Goal: Task Accomplishment & Management: Manage account settings

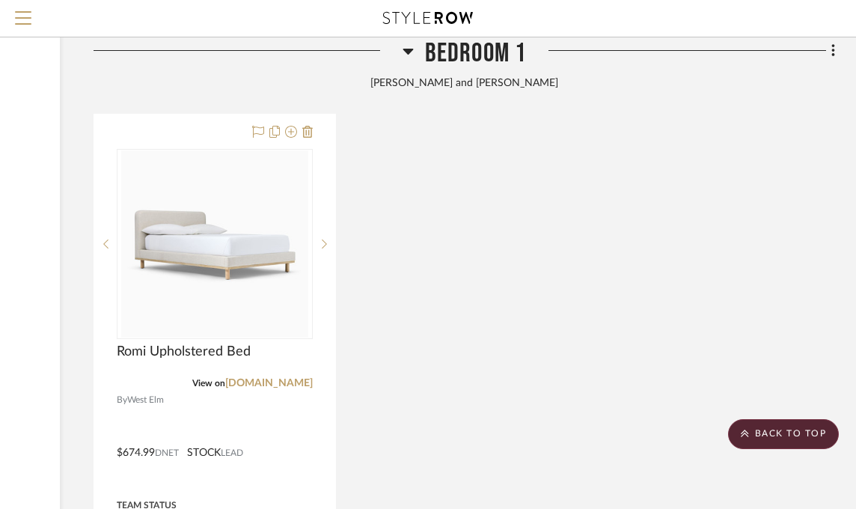
scroll to position [2319, 221]
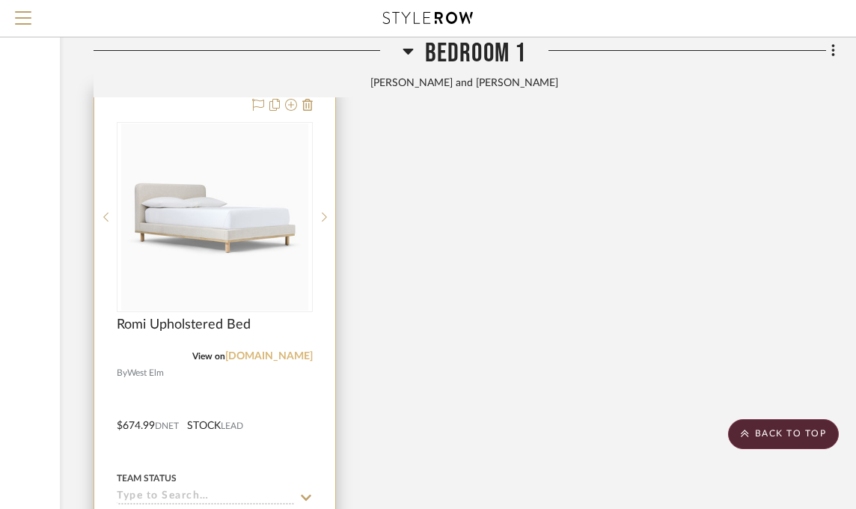
click at [273, 360] on link "[DOMAIN_NAME]" at bounding box center [269, 356] width 88 height 10
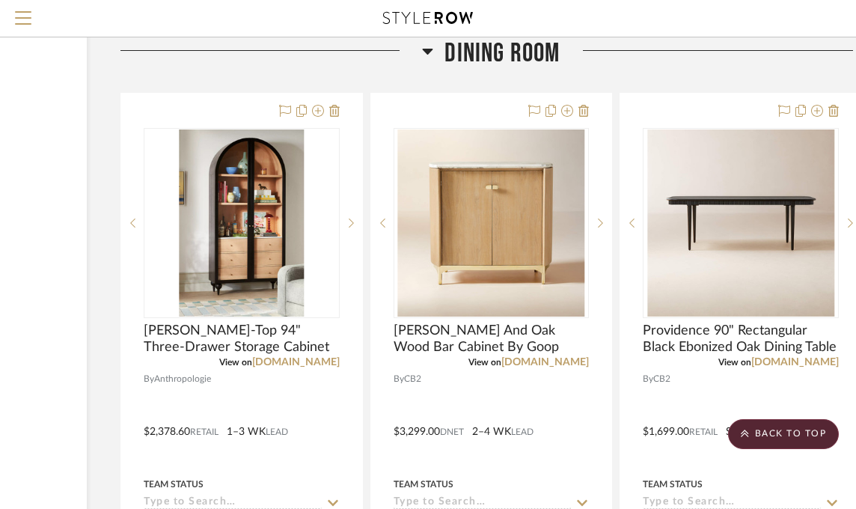
click at [422, 52] on icon at bounding box center [427, 51] width 11 height 18
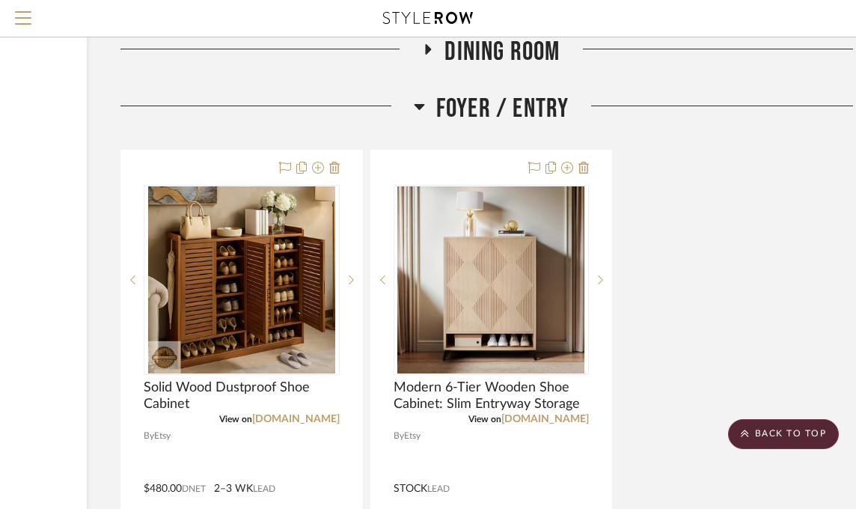
click at [418, 107] on icon at bounding box center [419, 107] width 10 height 6
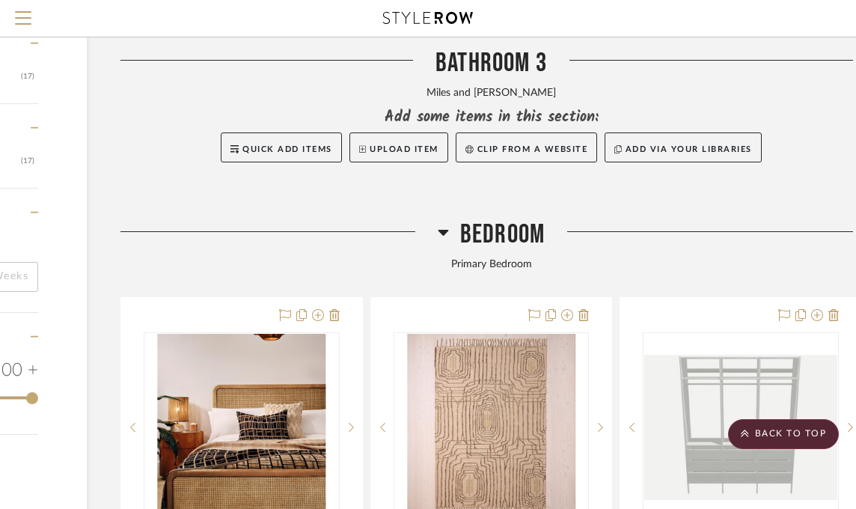
scroll to position [1353, 195]
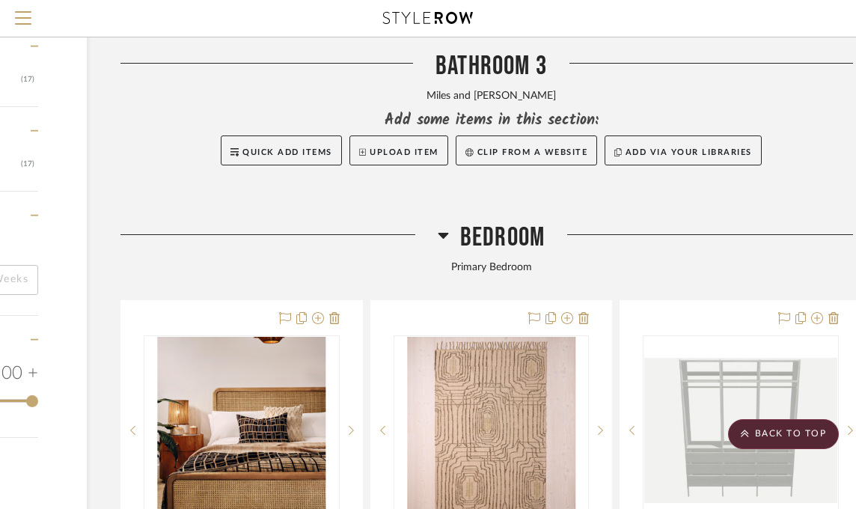
click at [502, 226] on span "Bedroom" at bounding box center [502, 237] width 85 height 32
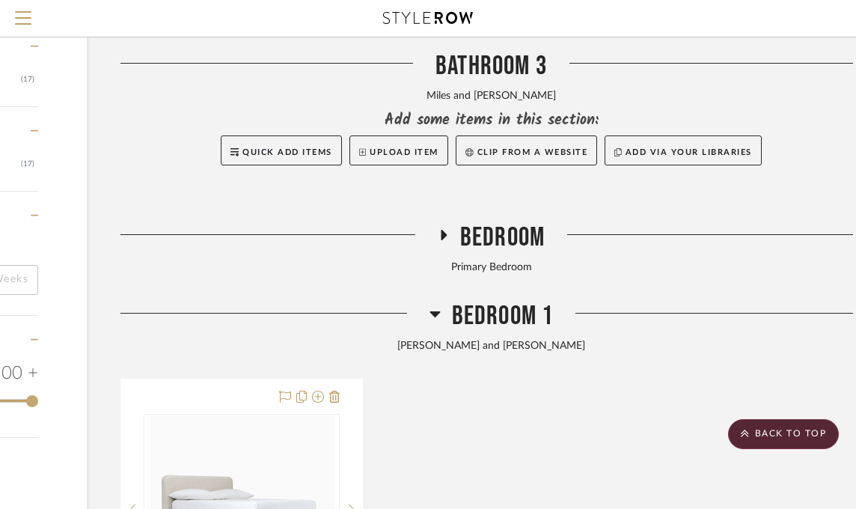
click at [501, 227] on span "Bedroom" at bounding box center [502, 237] width 85 height 32
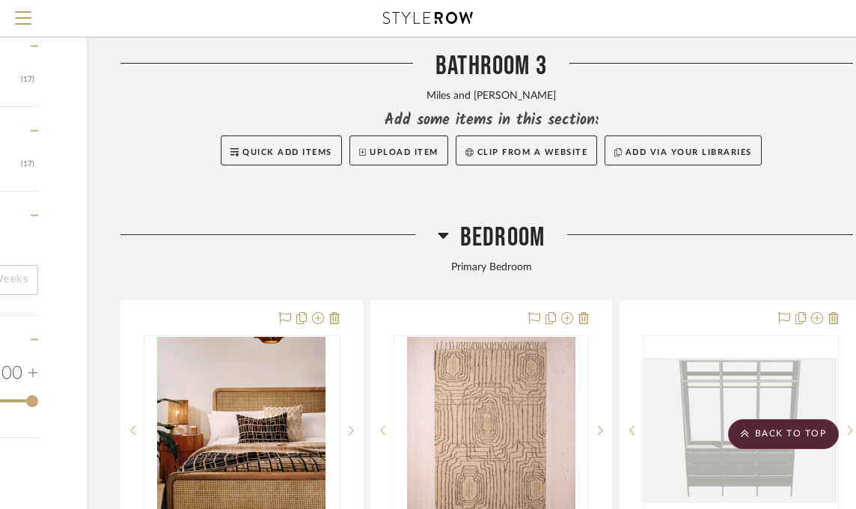
drag, startPoint x: 501, startPoint y: 227, endPoint x: 472, endPoint y: 239, distance: 31.5
click at [473, 239] on span "Bedroom" at bounding box center [502, 237] width 85 height 32
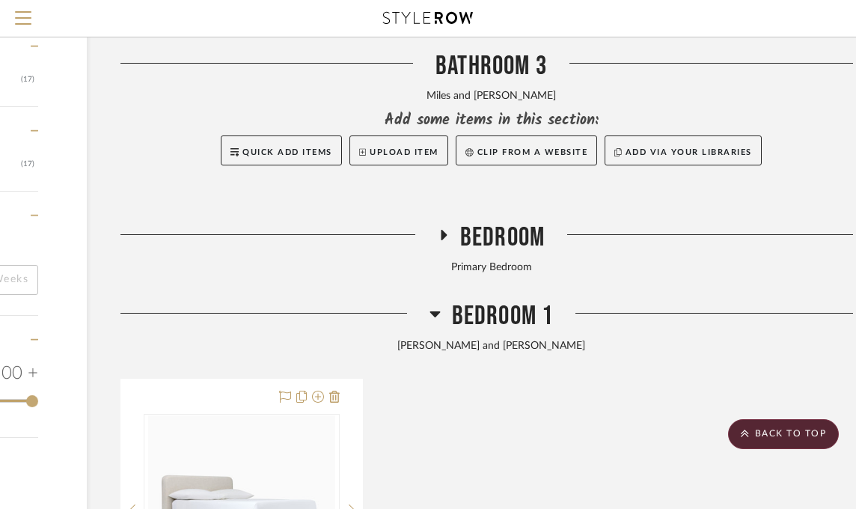
click at [481, 242] on span "Bedroom" at bounding box center [502, 237] width 85 height 32
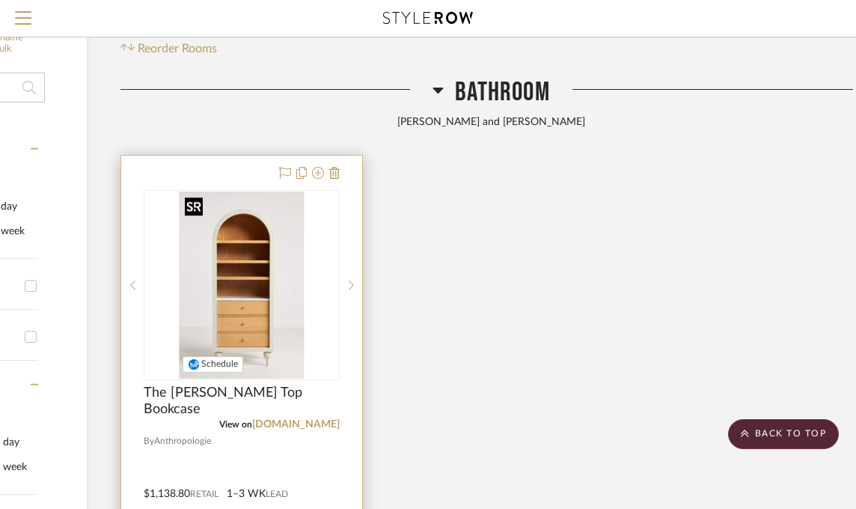
scroll to position [156, 195]
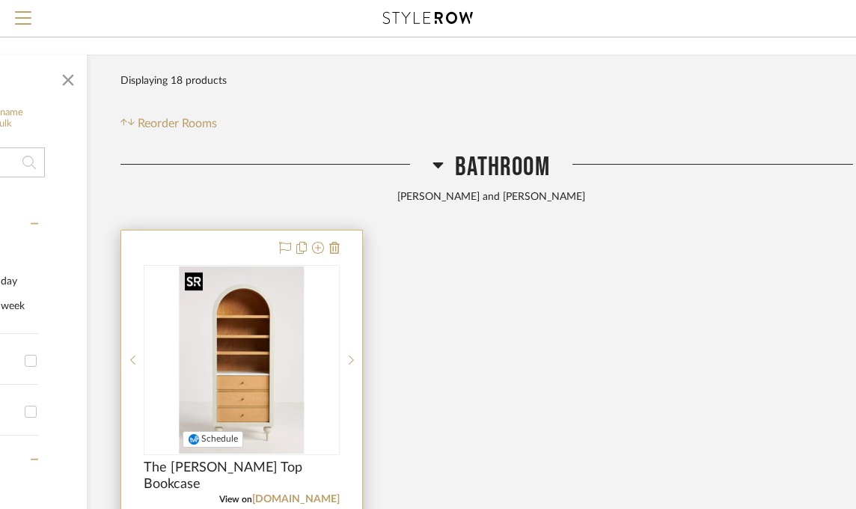
click at [252, 295] on img "0" at bounding box center [242, 359] width 124 height 187
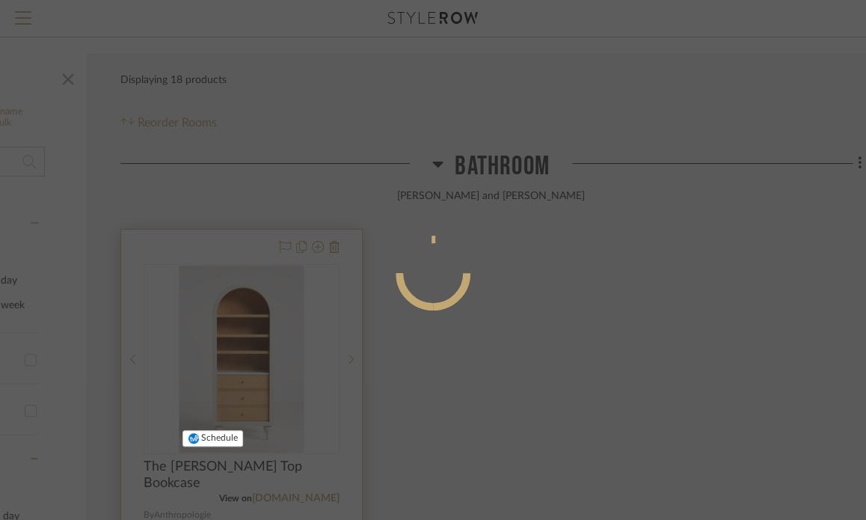
click at [254, 295] on div at bounding box center [433, 260] width 866 height 520
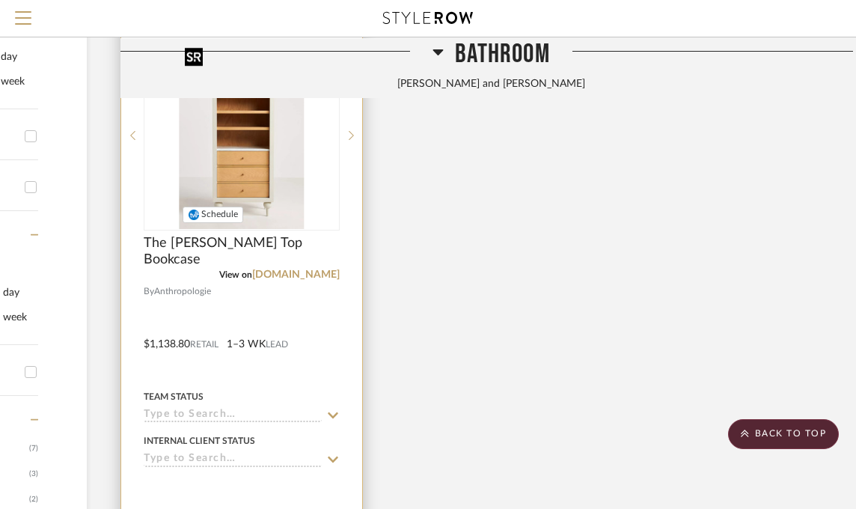
click at [236, 158] on img "0" at bounding box center [242, 135] width 124 height 187
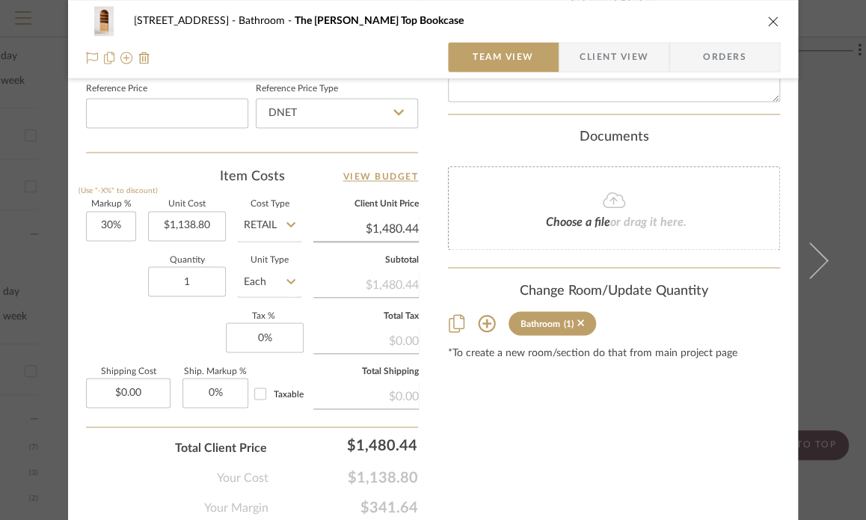
scroll to position [871, 0]
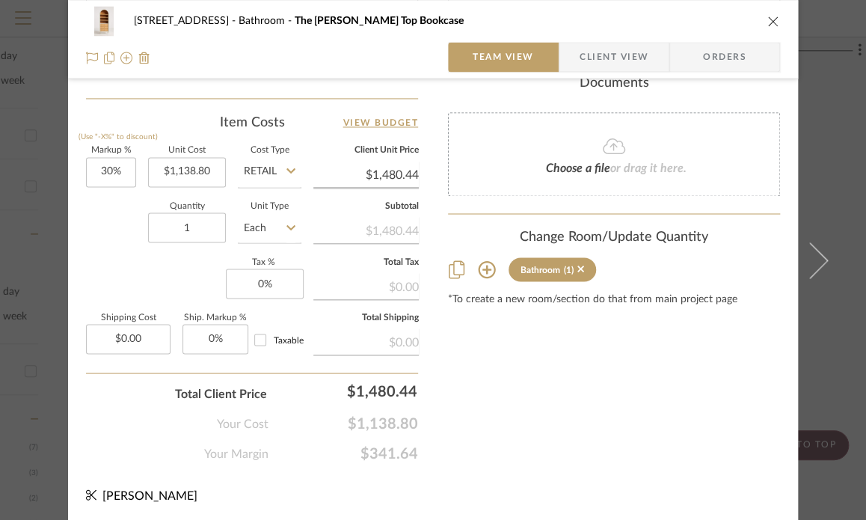
click at [580, 266] on sr-tag "Bathroom (1)" at bounding box center [553, 269] width 88 height 24
click at [578, 265] on icon at bounding box center [581, 268] width 7 height 10
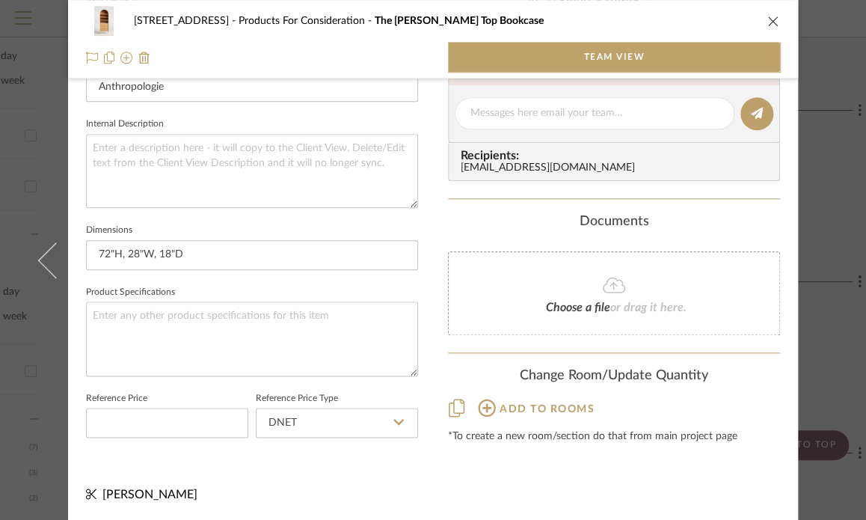
click at [481, 403] on icon at bounding box center [486, 407] width 17 height 17
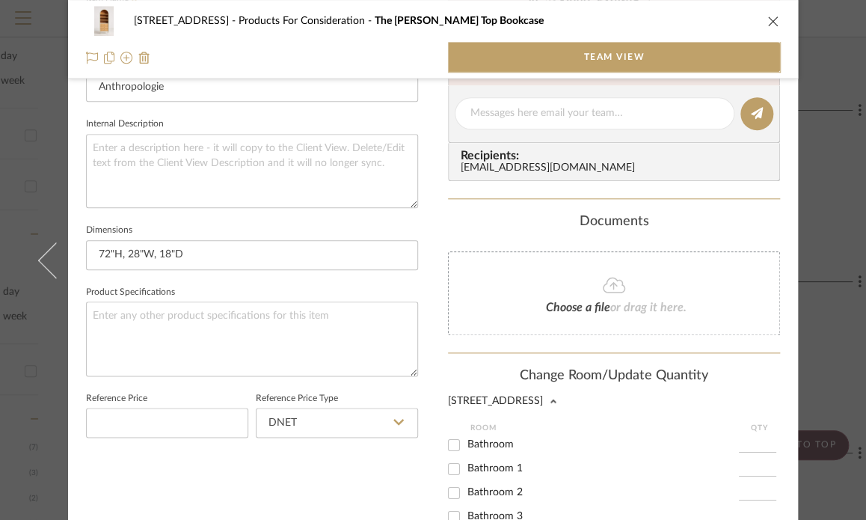
scroll to position [582, 0]
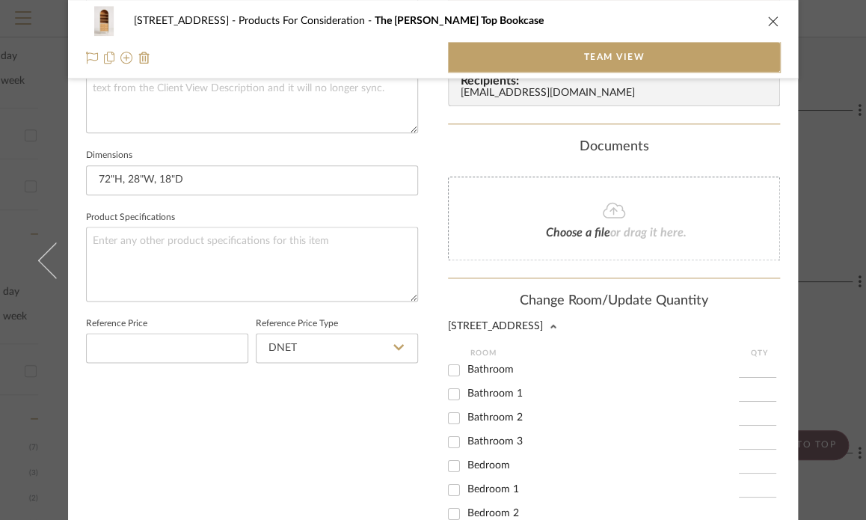
click at [449, 438] on input "Bathroom 3" at bounding box center [454, 442] width 24 height 24
checkbox input "true"
type input "1"
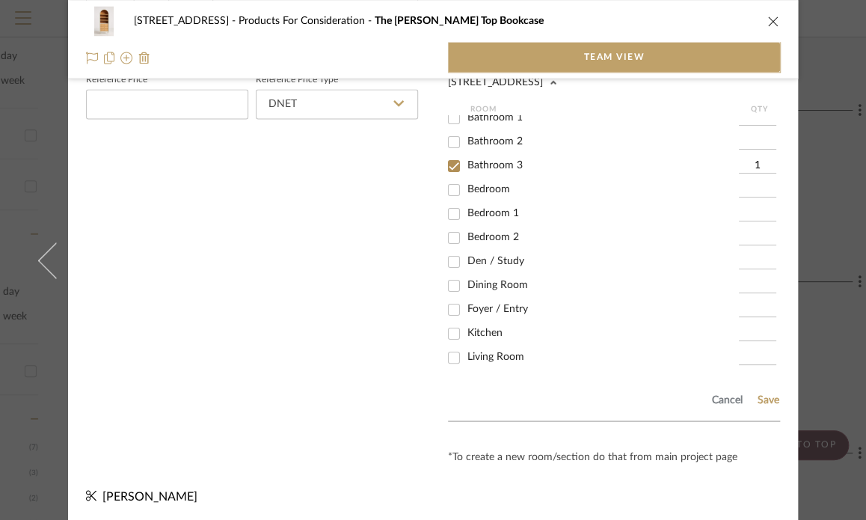
scroll to position [827, 0]
click at [763, 390] on div "Cancel Save" at bounding box center [614, 395] width 332 height 49
click at [762, 400] on button "Save" at bounding box center [768, 398] width 23 height 12
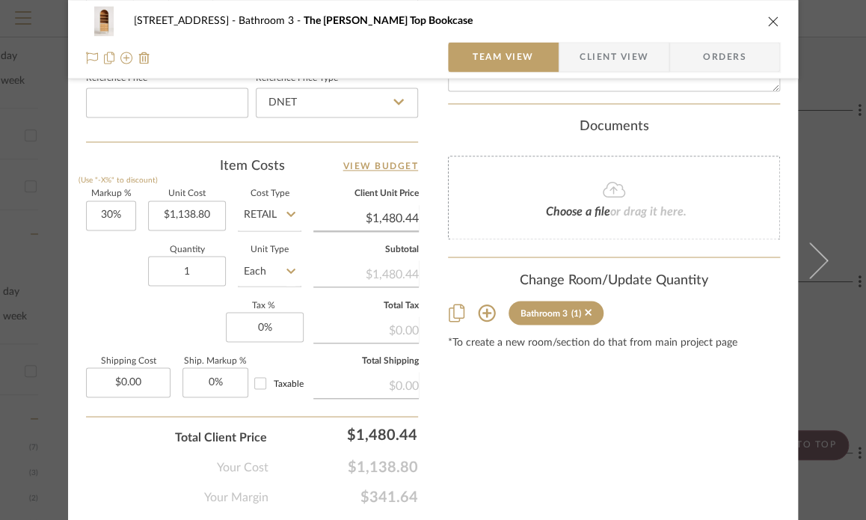
click at [768, 19] on icon "close" at bounding box center [774, 21] width 12 height 12
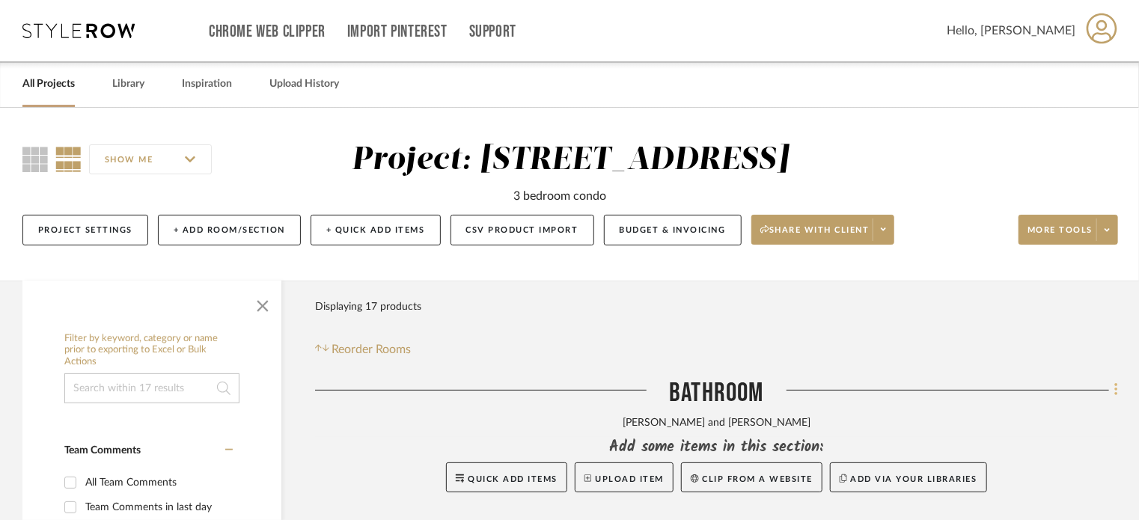
scroll to position [75, 0]
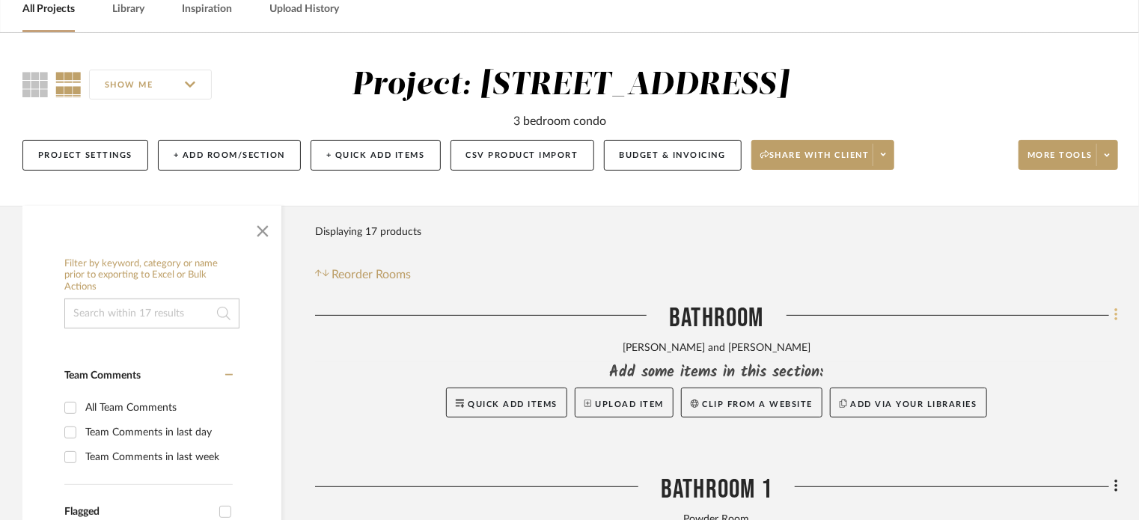
click at [855, 313] on icon at bounding box center [1116, 315] width 4 height 16
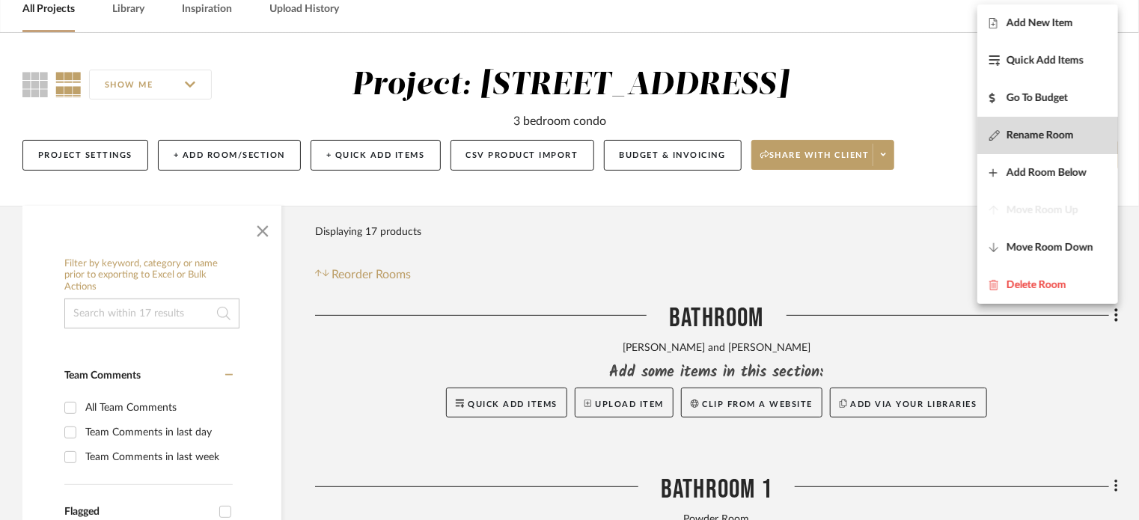
click at [855, 130] on span "Rename Room" at bounding box center [1039, 135] width 67 height 13
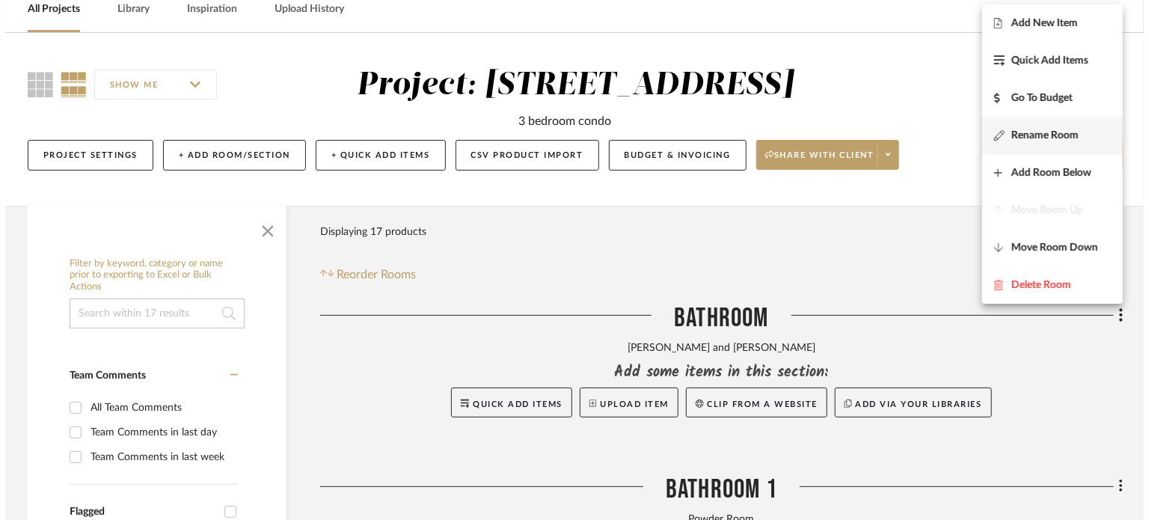
scroll to position [0, 0]
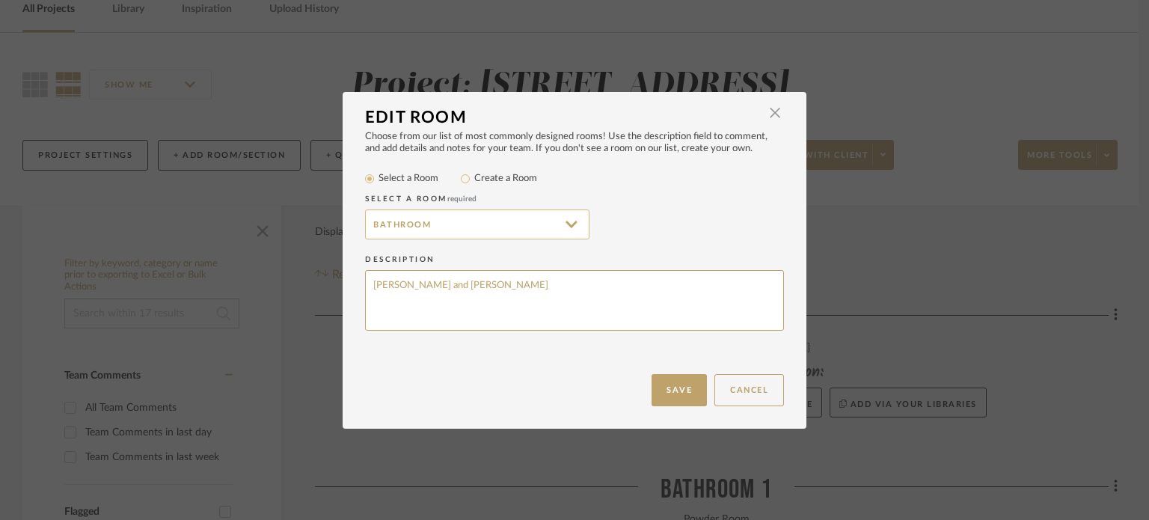
click at [490, 218] on input "Bathroom" at bounding box center [477, 224] width 224 height 30
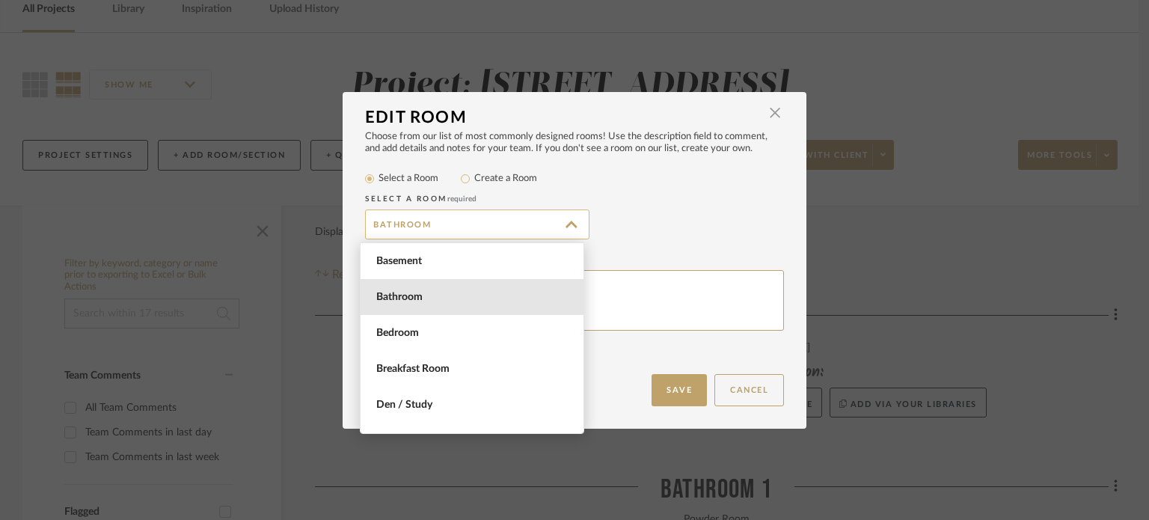
scroll to position [36, 0]
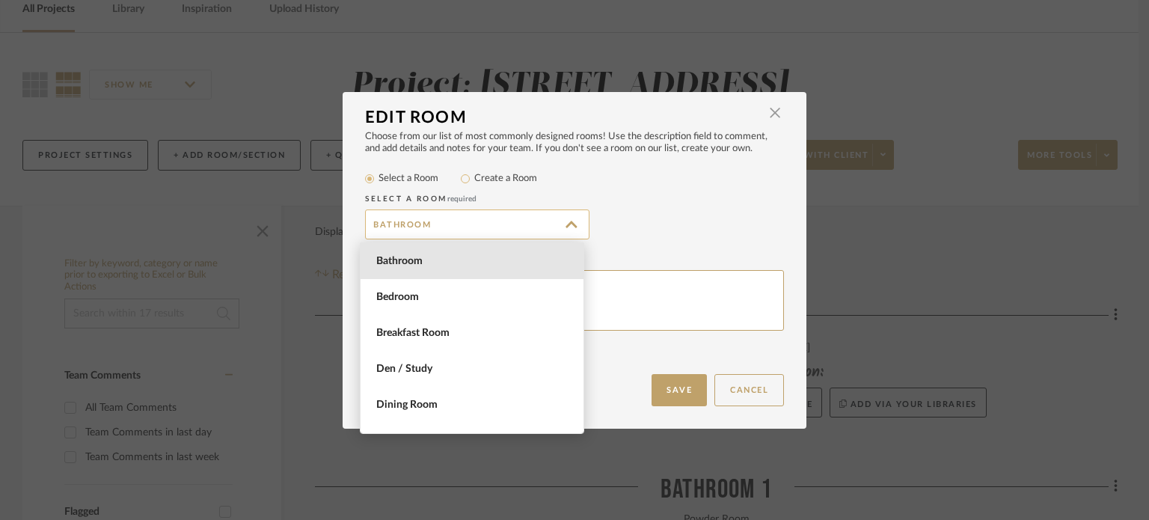
click at [491, 218] on input "Bathroom" at bounding box center [477, 224] width 224 height 30
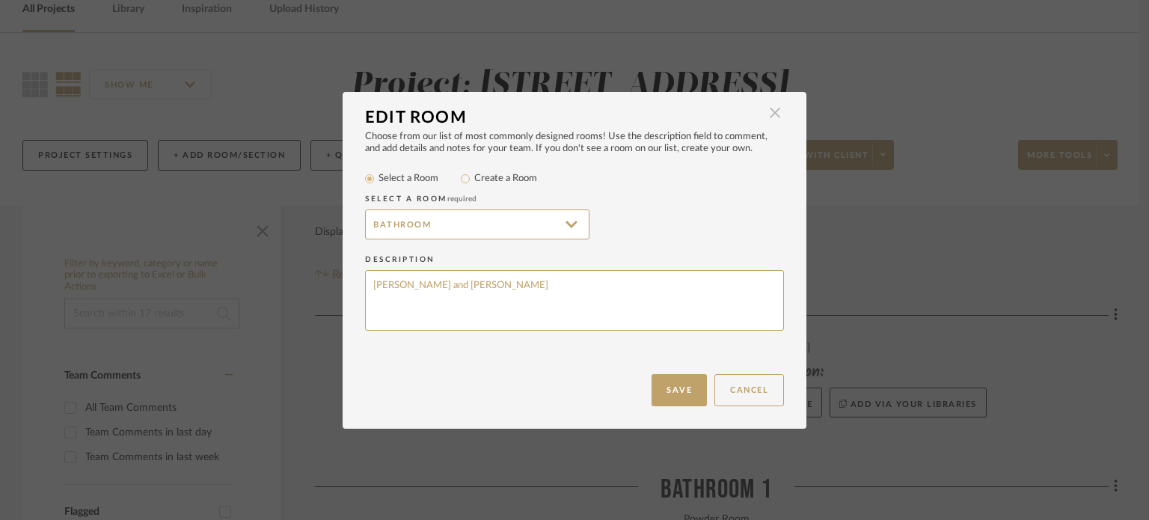
click at [771, 113] on span "button" at bounding box center [775, 113] width 30 height 30
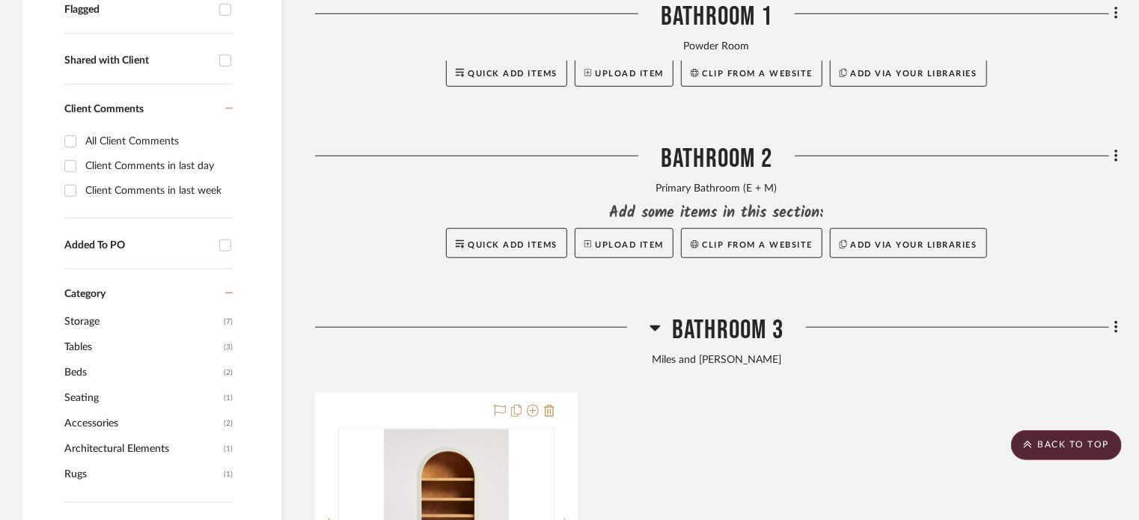
scroll to position [673, 0]
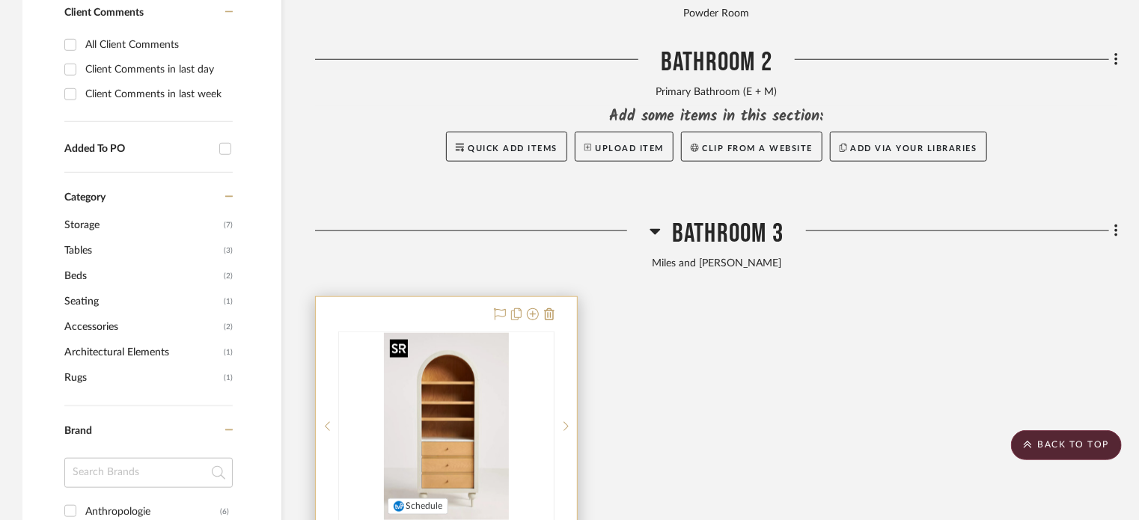
click at [474, 413] on img "0" at bounding box center [446, 426] width 124 height 187
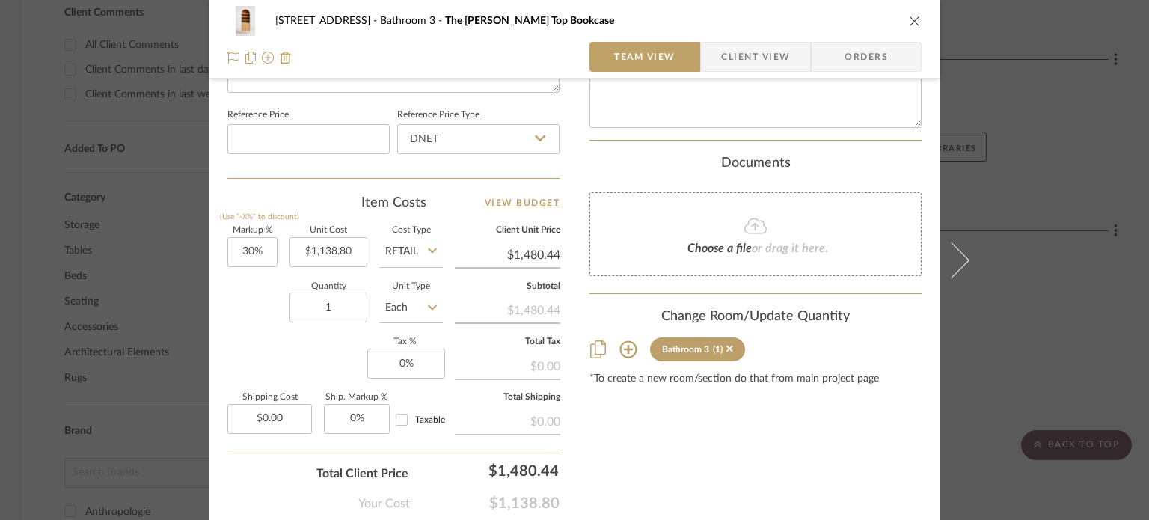
scroll to position [823, 0]
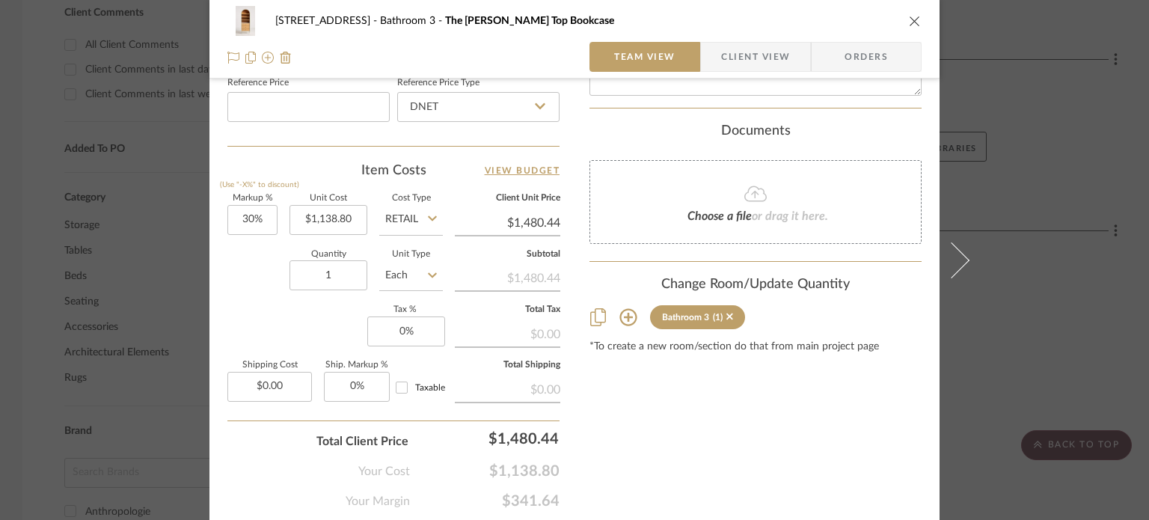
drag, startPoint x: 727, startPoint y: 314, endPoint x: 848, endPoint y: 319, distance: 120.6
click at [855, 18] on icon "close" at bounding box center [915, 21] width 12 height 12
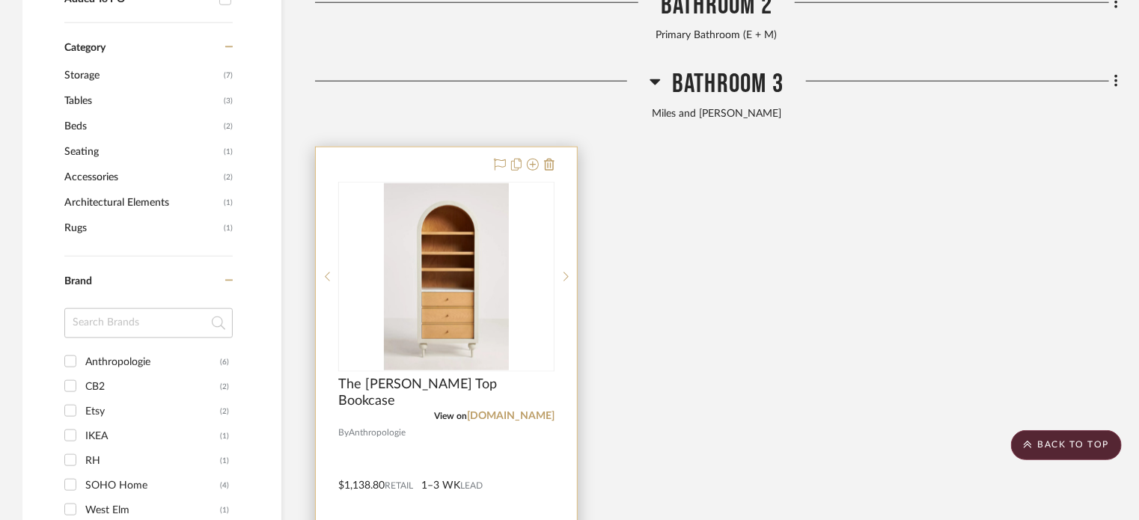
click at [473, 370] on div "0" at bounding box center [446, 277] width 215 height 189
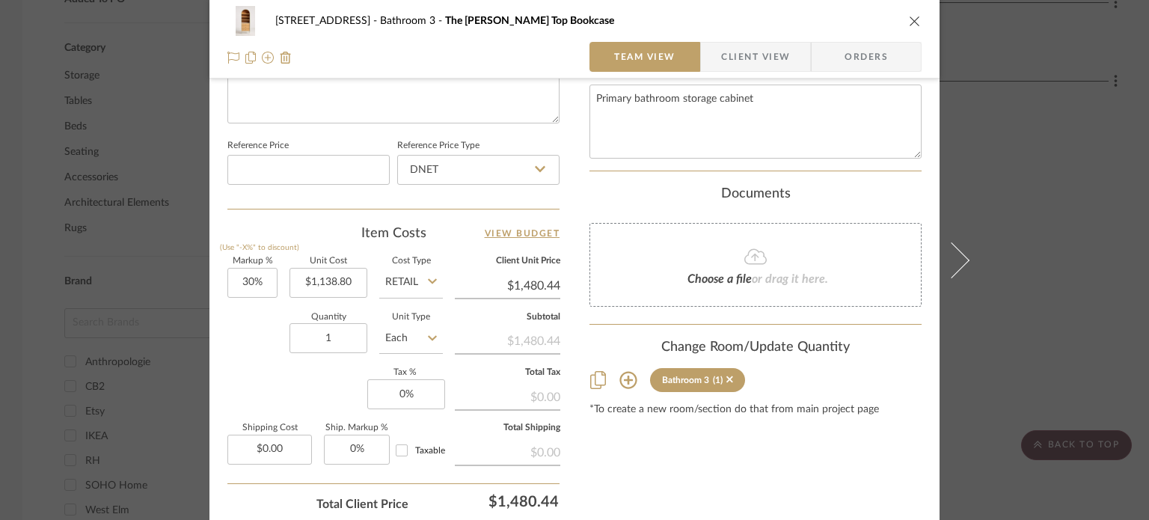
scroll to position [871, 0]
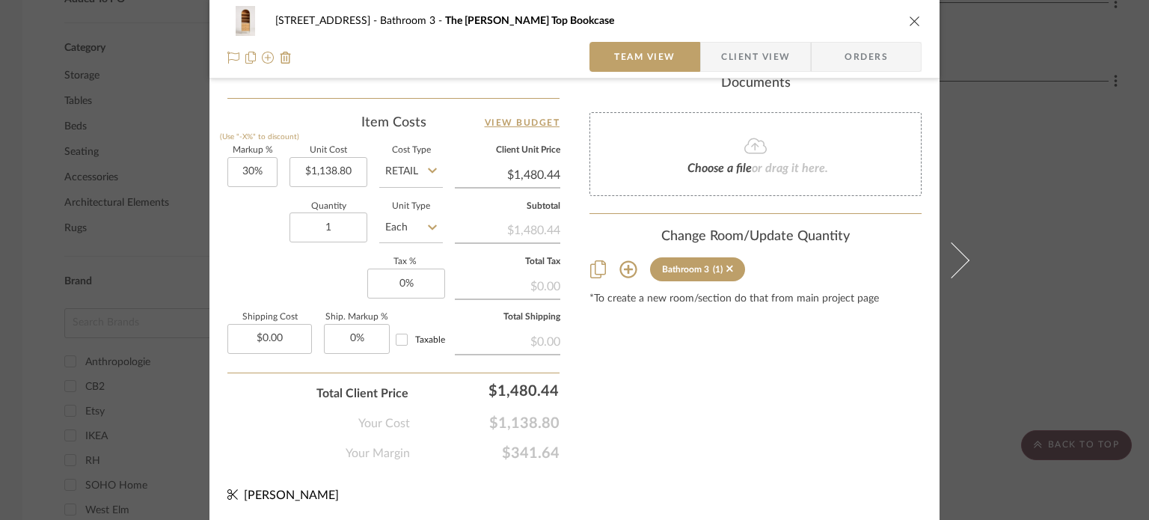
click at [619, 266] on icon at bounding box center [628, 269] width 18 height 18
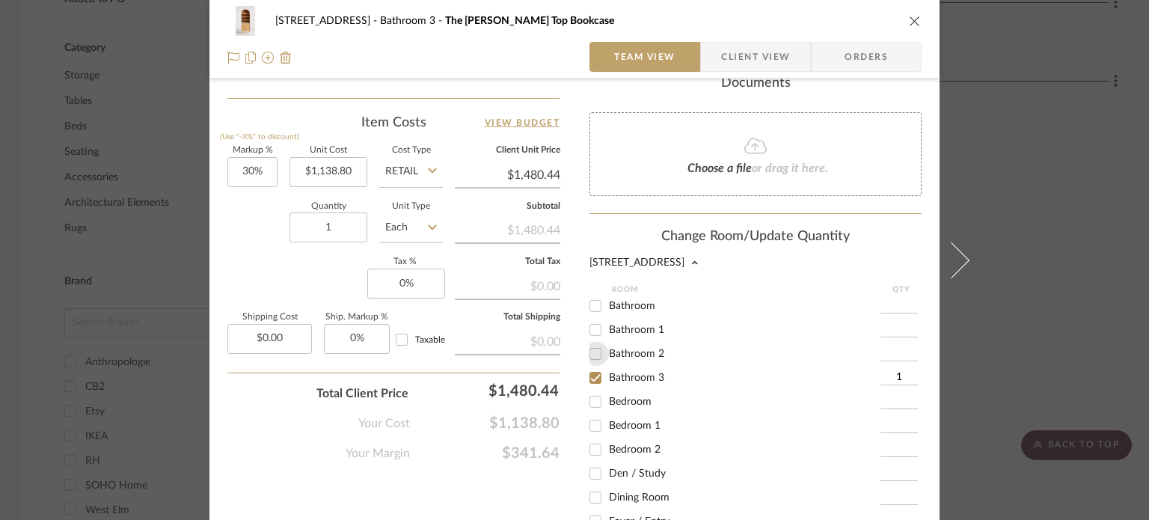
click at [597, 354] on input "Bathroom 2" at bounding box center [596, 354] width 24 height 24
checkbox input "true"
type input "1"
click at [590, 373] on input "Bathroom 3" at bounding box center [596, 378] width 24 height 24
checkbox input "false"
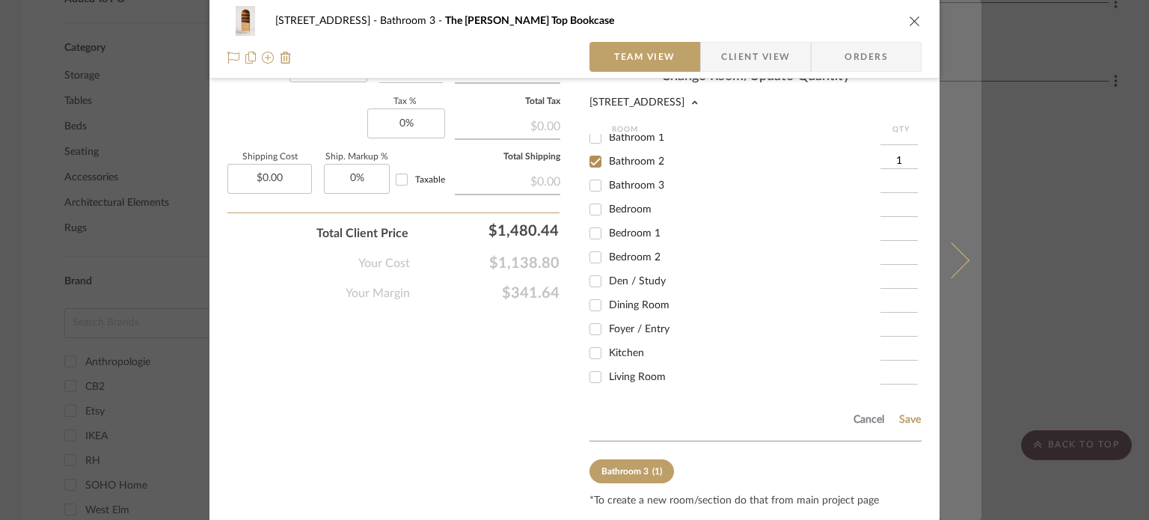
scroll to position [1076, 0]
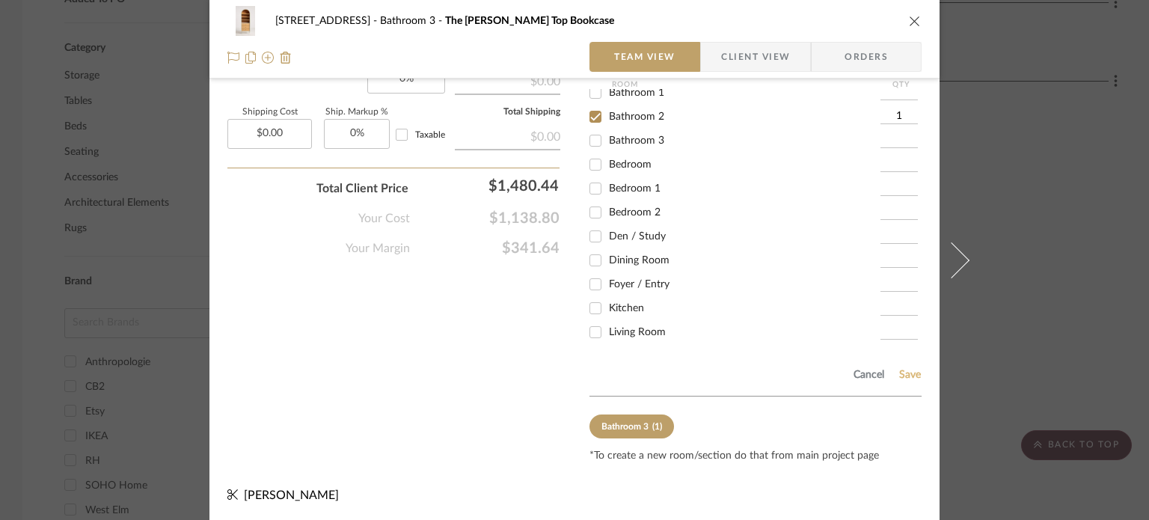
click at [855, 373] on button "Save" at bounding box center [910, 375] width 23 height 12
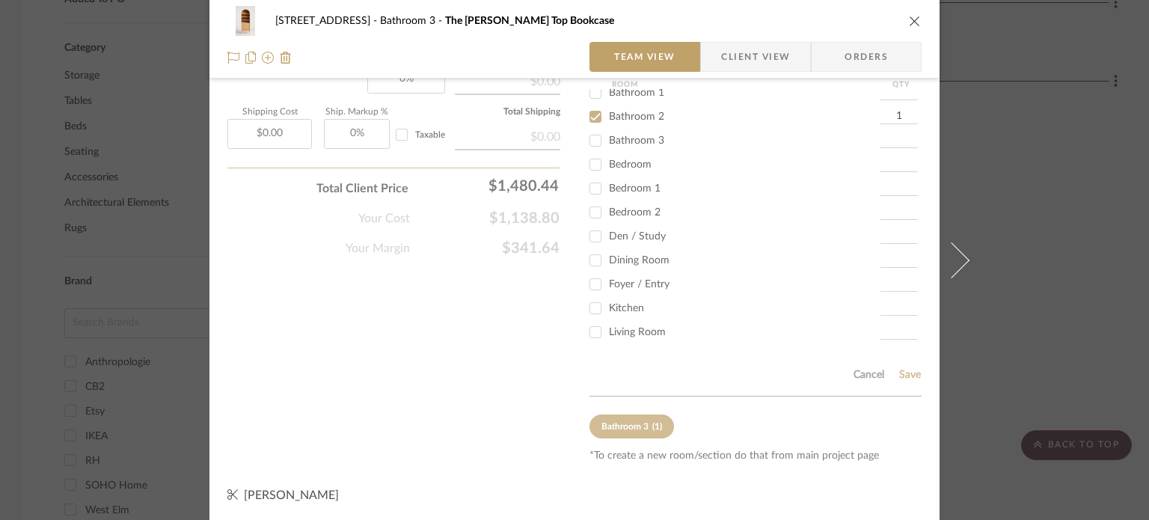
scroll to position [871, 0]
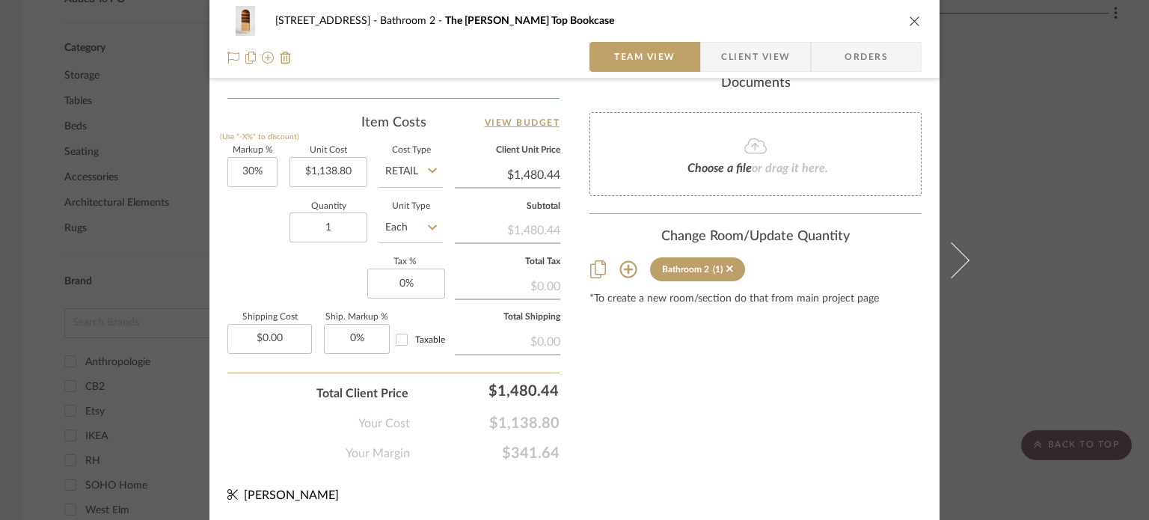
drag, startPoint x: 902, startPoint y: 24, endPoint x: 919, endPoint y: 31, distance: 18.1
click at [855, 25] on div "2323 Race St Bathroom 2 The Fern Marble Top Bookcase" at bounding box center [574, 21] width 694 height 30
click at [855, 17] on icon "close" at bounding box center [915, 21] width 12 height 12
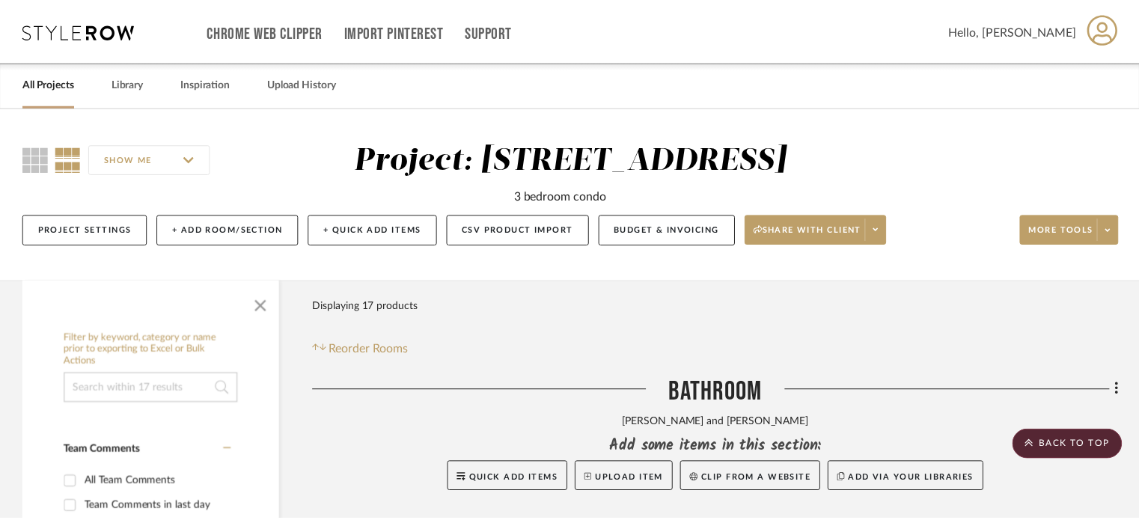
scroll to position [823, 0]
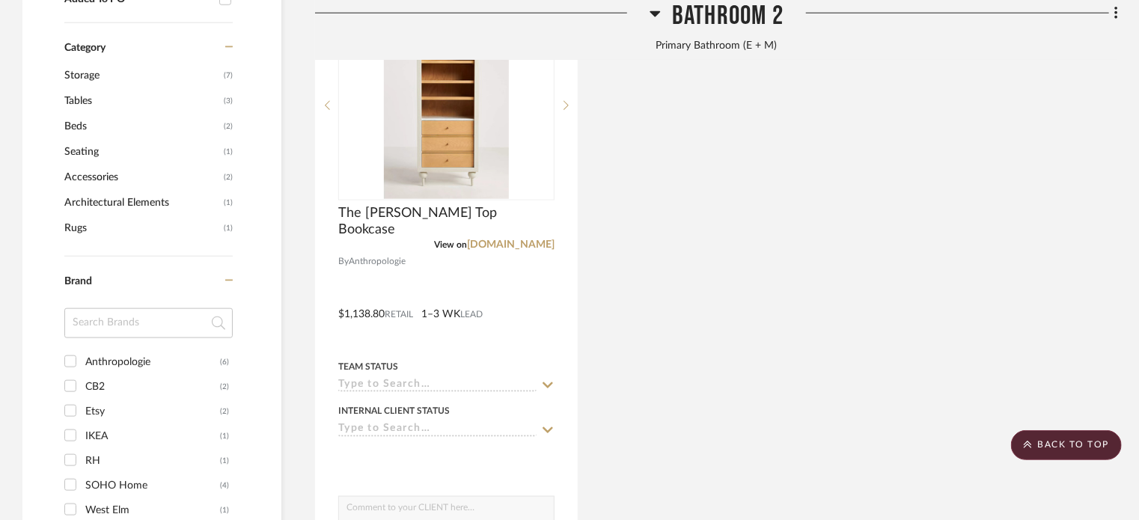
click at [855, 135] on div "The Fern Marble Top Bookcase View on anthropologie.com By Anthropologie $1,138.…" at bounding box center [716, 303] width 803 height 656
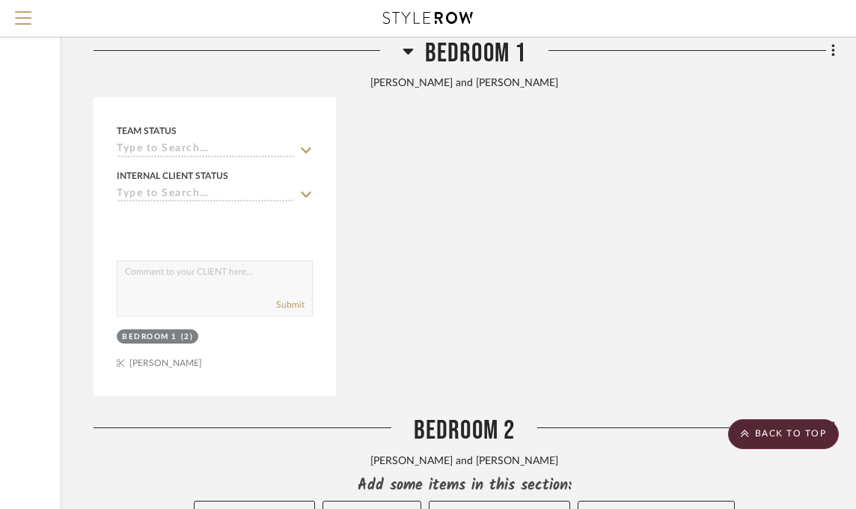
scroll to position [2544, 221]
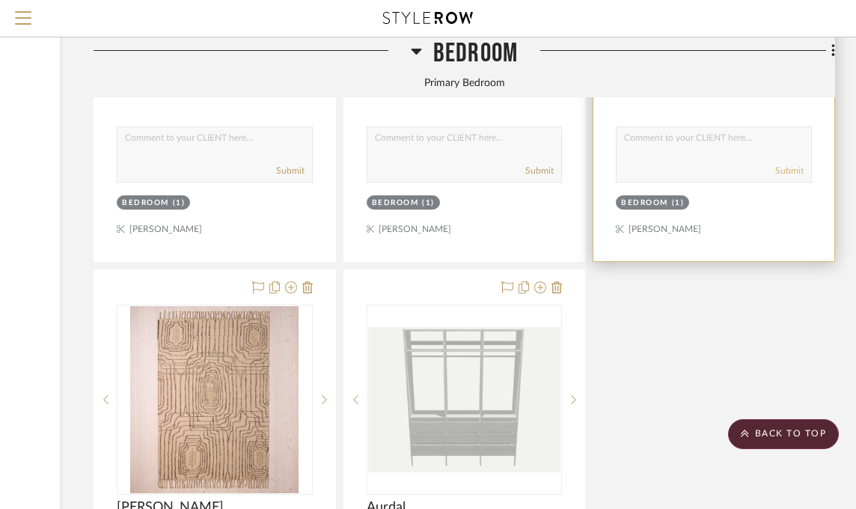
scroll to position [2170, 221]
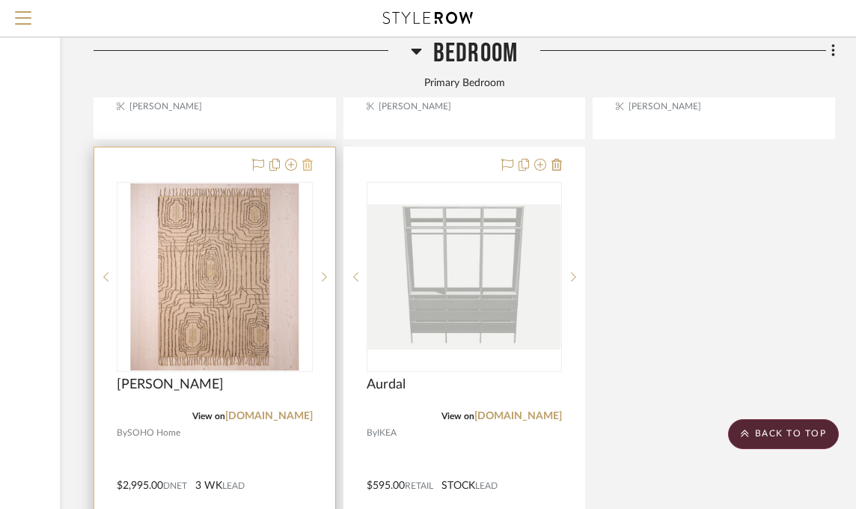
click at [303, 167] on icon at bounding box center [307, 165] width 10 height 12
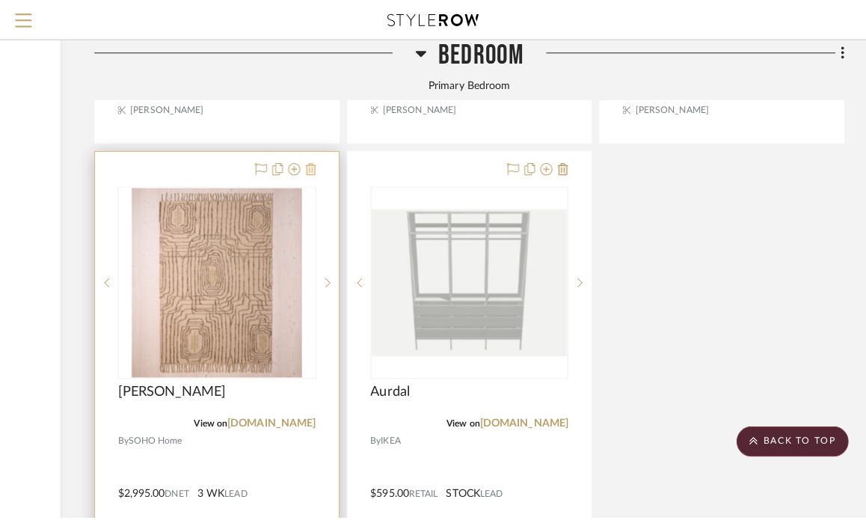
scroll to position [0, 0]
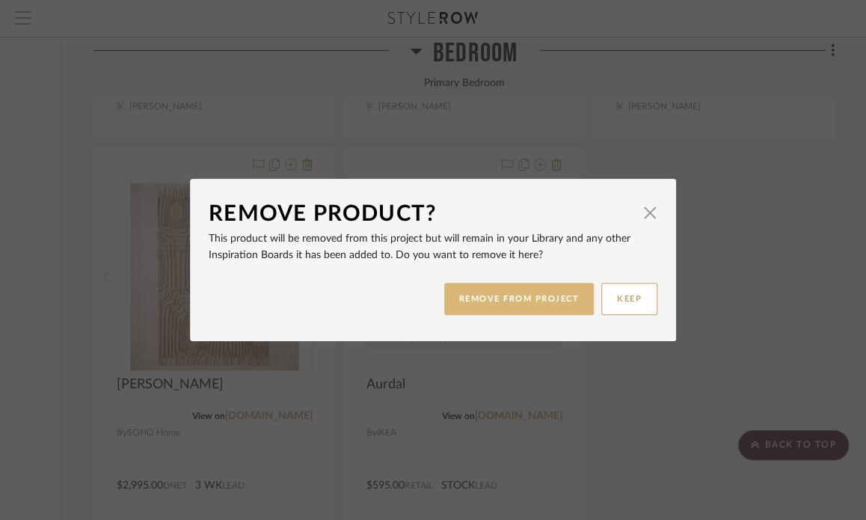
click at [490, 296] on button "REMOVE FROM PROJECT" at bounding box center [519, 299] width 150 height 32
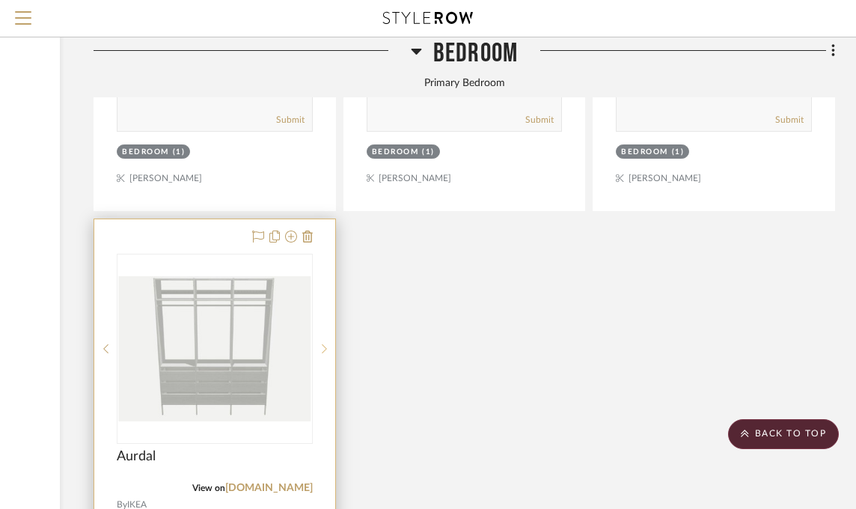
scroll to position [2095, 221]
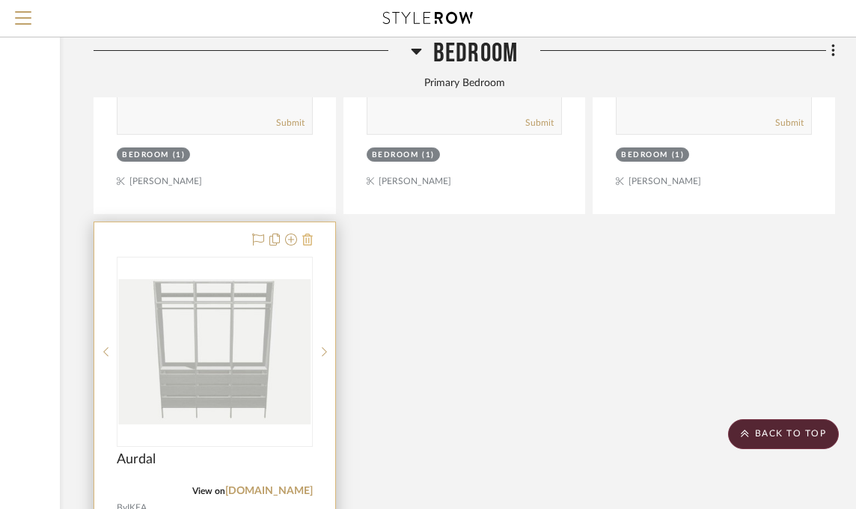
click at [310, 240] on icon at bounding box center [307, 239] width 10 height 12
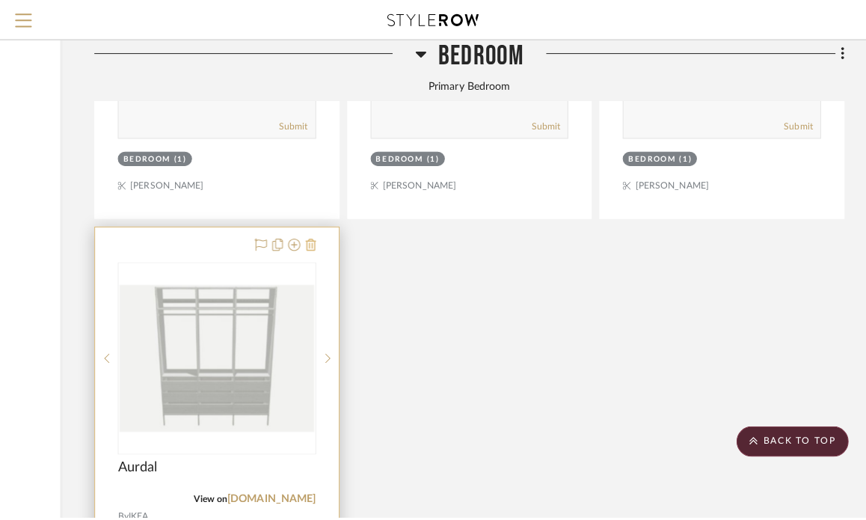
scroll to position [0, 0]
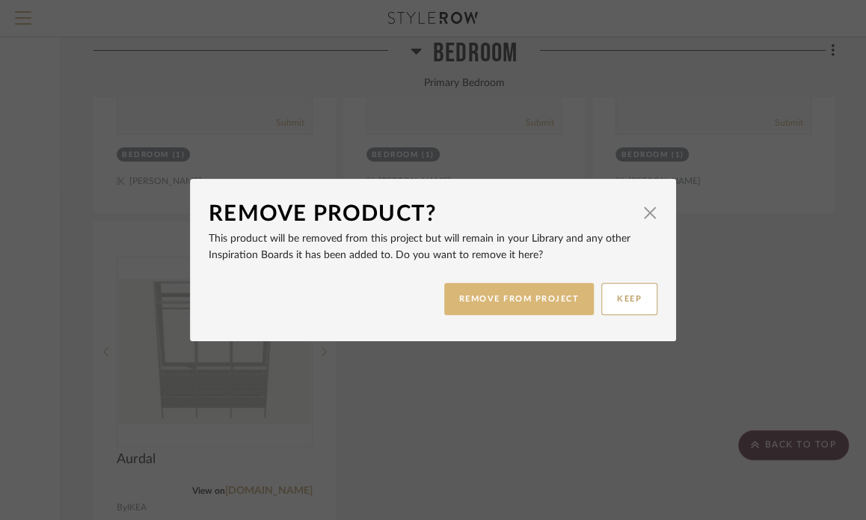
click at [517, 298] on button "REMOVE FROM PROJECT" at bounding box center [519, 299] width 150 height 32
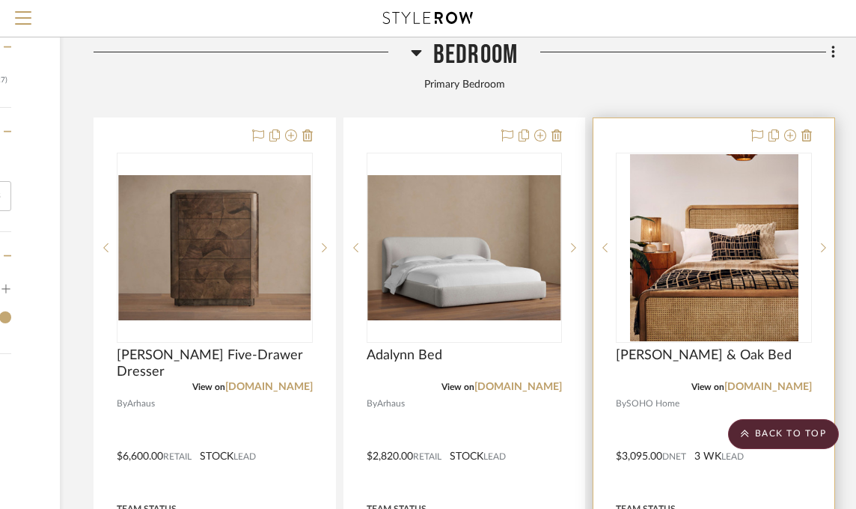
scroll to position [1496, 221]
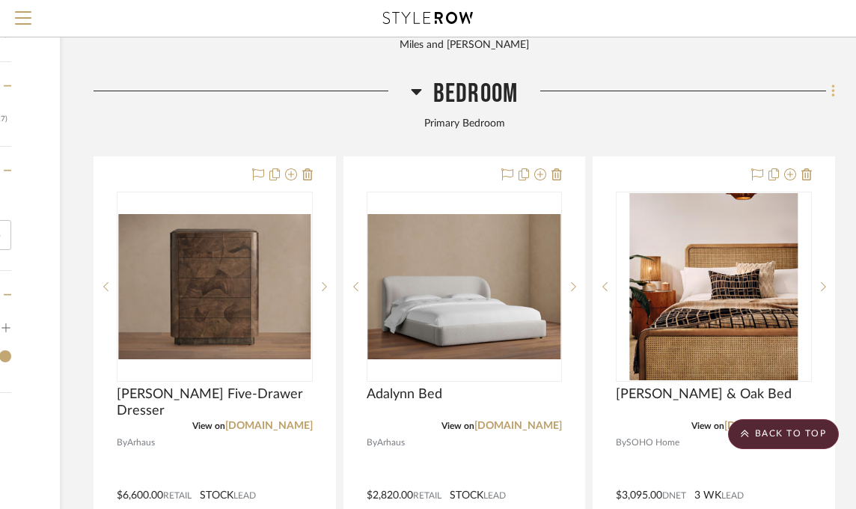
click at [832, 92] on icon at bounding box center [832, 91] width 3 height 13
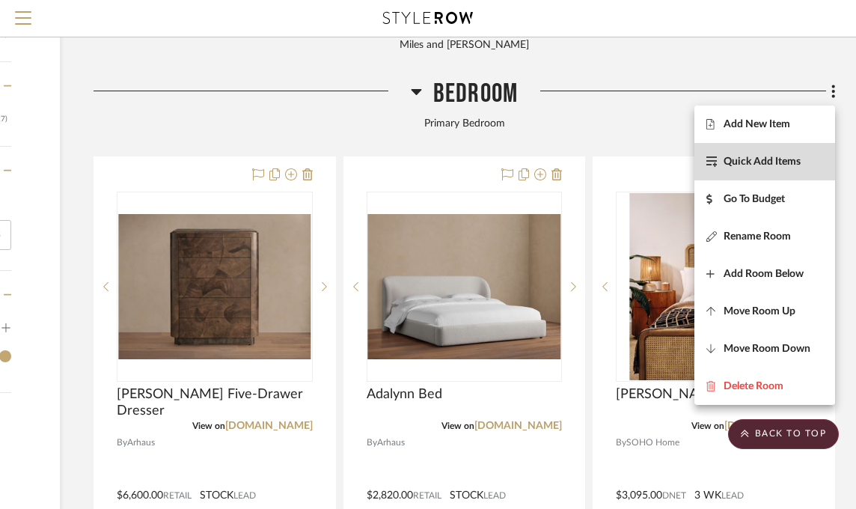
click at [782, 156] on span "Quick Add Items" at bounding box center [761, 162] width 77 height 13
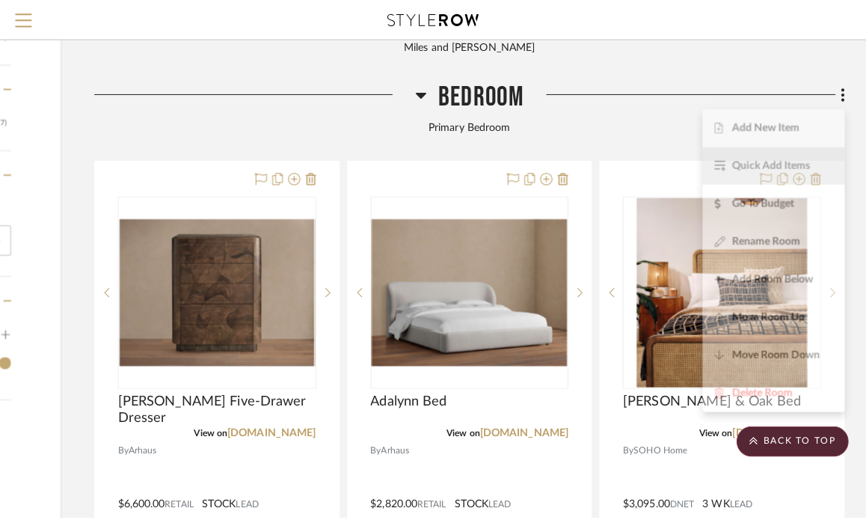
scroll to position [0, 0]
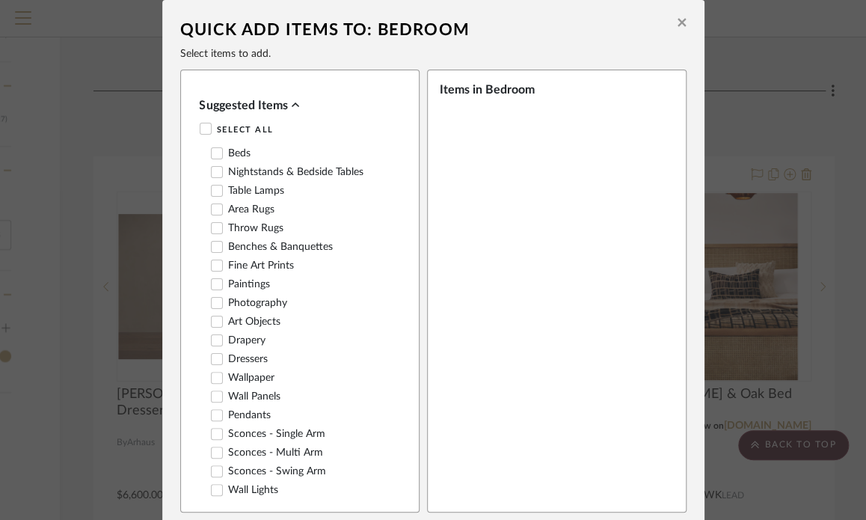
click at [678, 22] on icon at bounding box center [682, 22] width 8 height 13
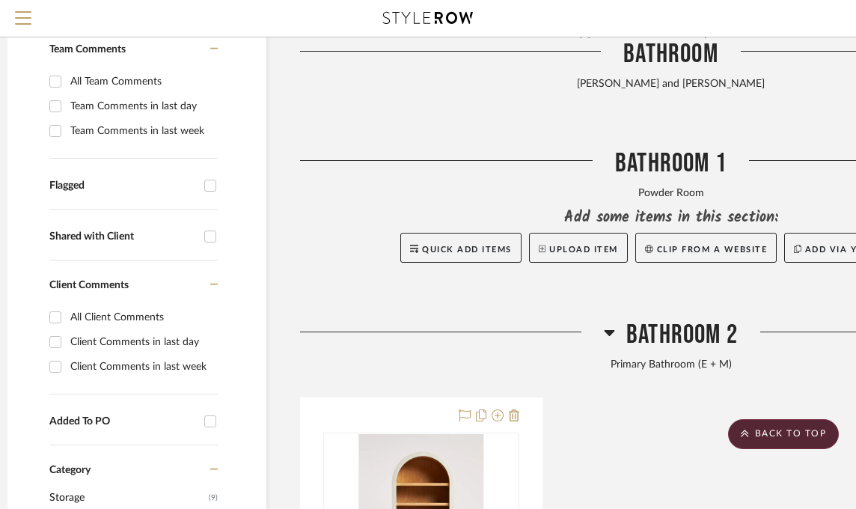
scroll to position [0, 15]
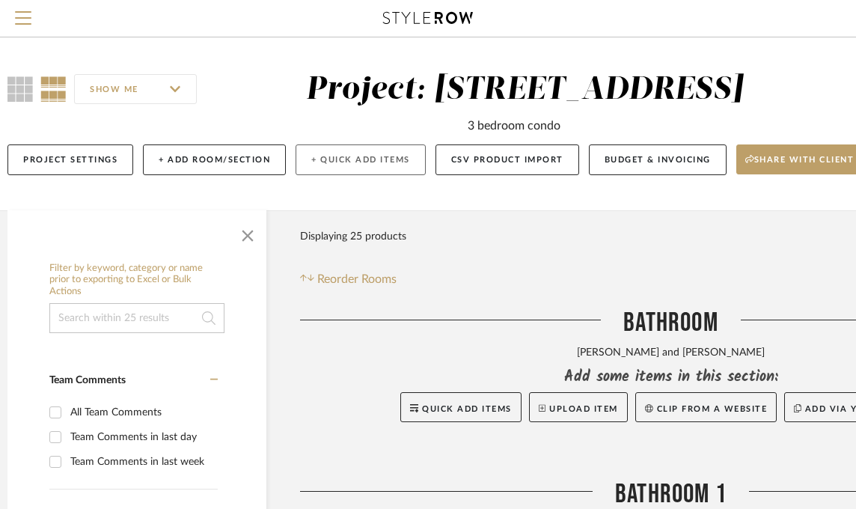
click at [338, 160] on button "+ Quick Add Items" at bounding box center [361, 159] width 130 height 31
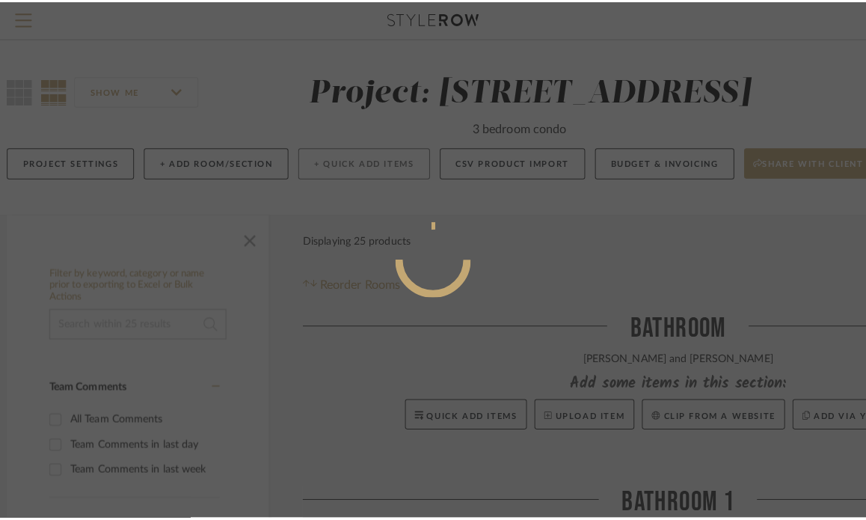
scroll to position [0, 0]
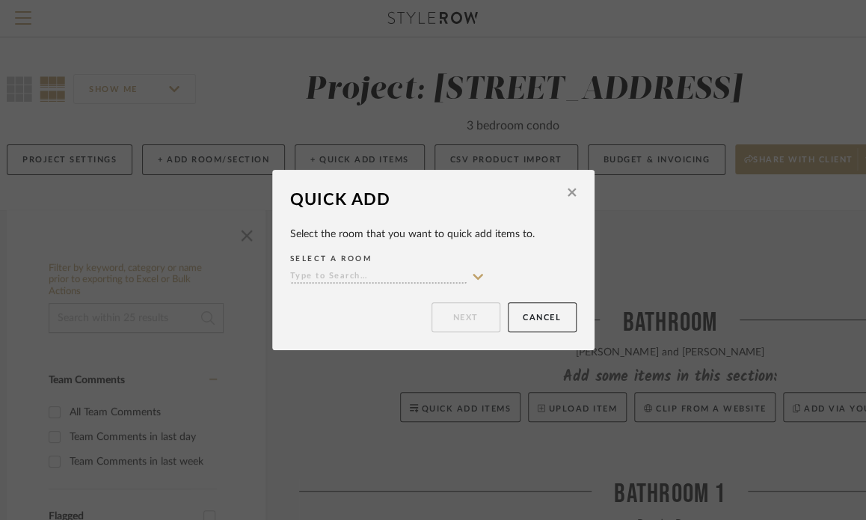
click at [471, 275] on icon at bounding box center [477, 277] width 13 height 12
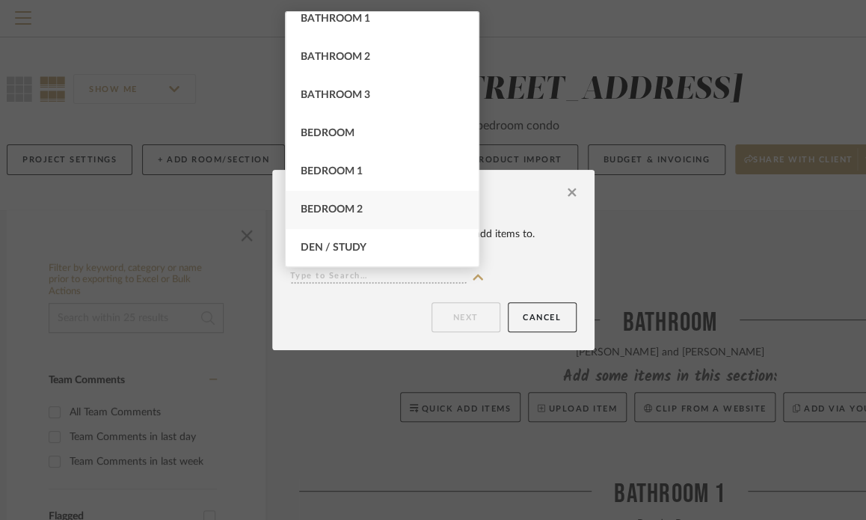
scroll to position [75, 0]
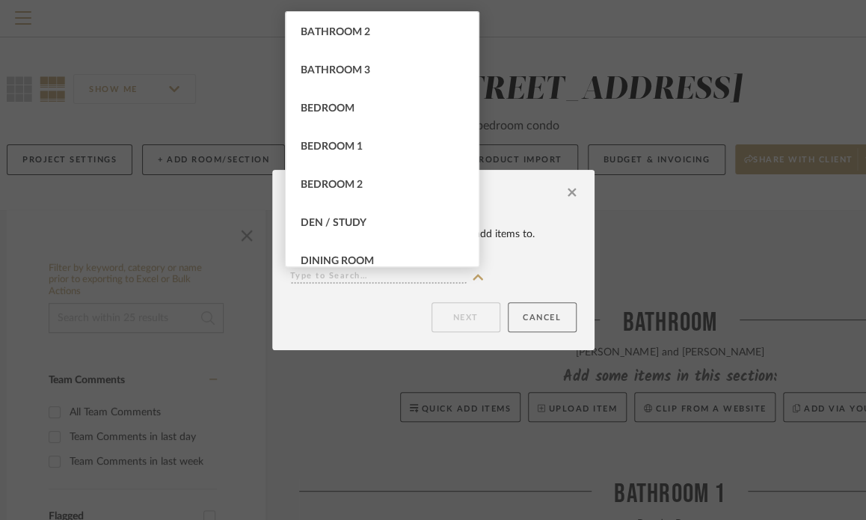
click at [544, 319] on button "Cancel" at bounding box center [542, 317] width 69 height 30
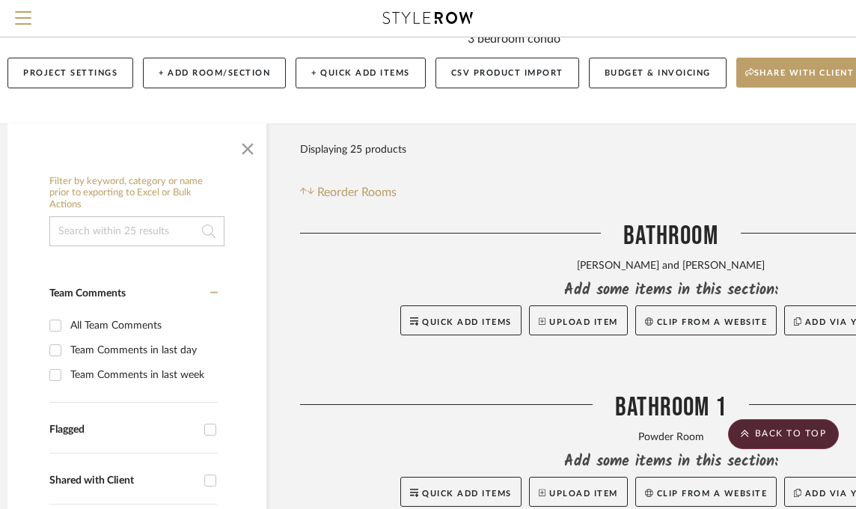
scroll to position [0, 15]
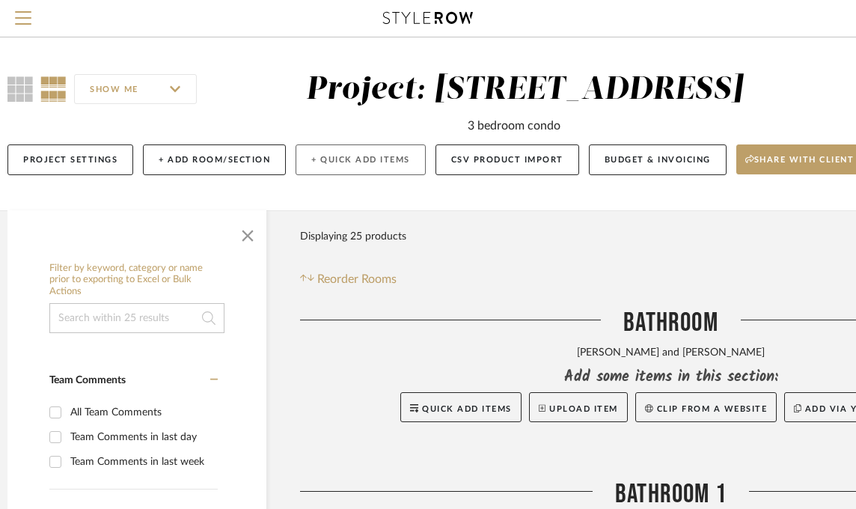
click at [394, 162] on button "+ Quick Add Items" at bounding box center [361, 159] width 130 height 31
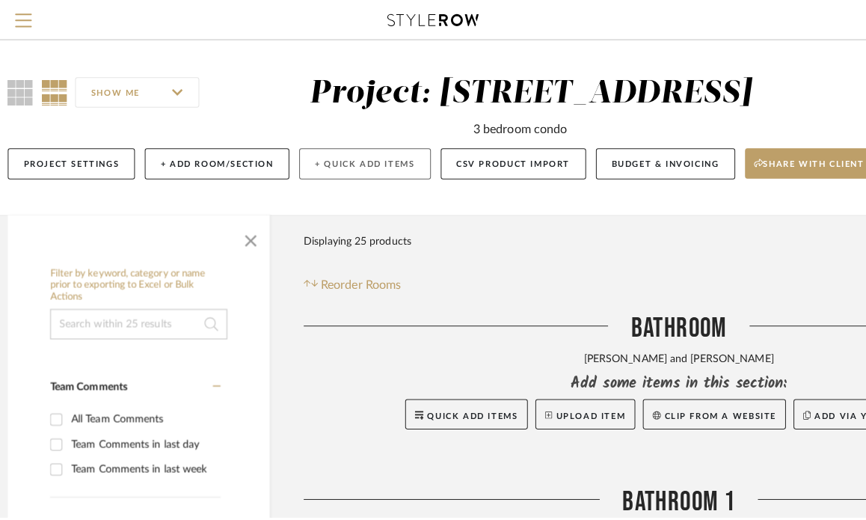
scroll to position [0, 0]
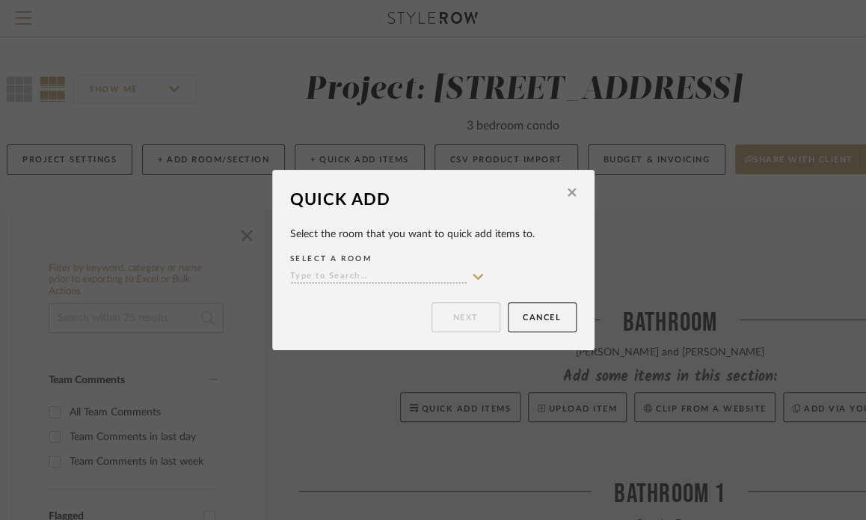
click at [473, 275] on icon at bounding box center [478, 277] width 10 height 6
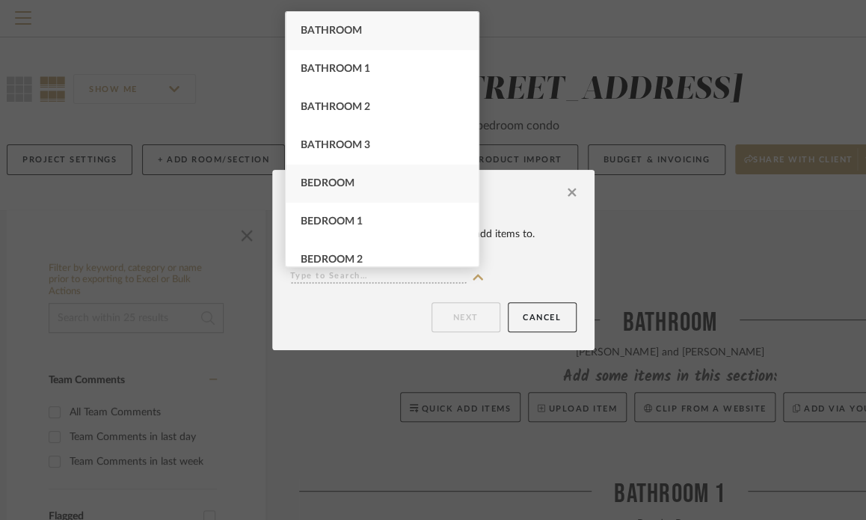
click at [407, 187] on div "Bedroom" at bounding box center [382, 184] width 193 height 38
type input "Bedroom"
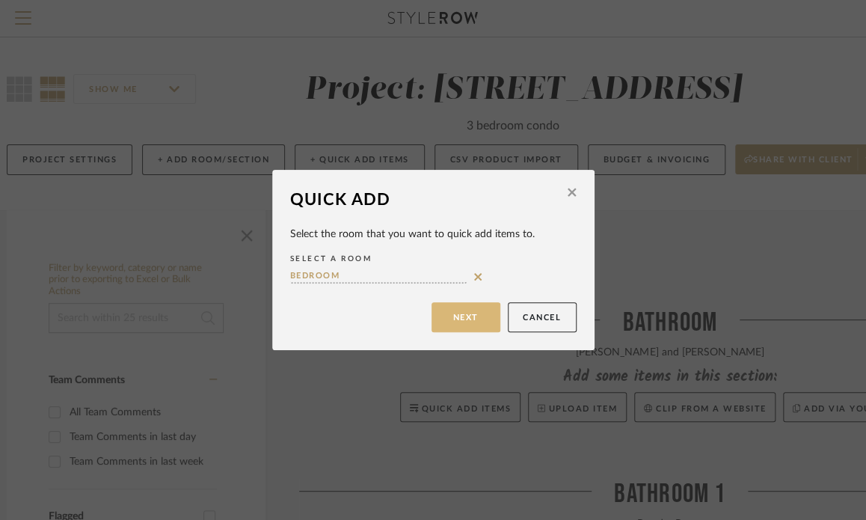
click at [468, 312] on button "Next" at bounding box center [466, 317] width 69 height 30
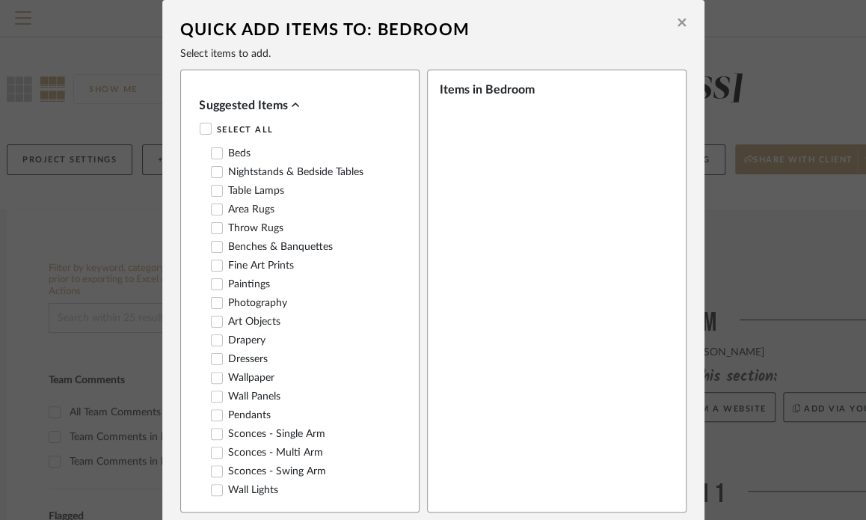
click at [212, 207] on icon at bounding box center [217, 209] width 10 height 10
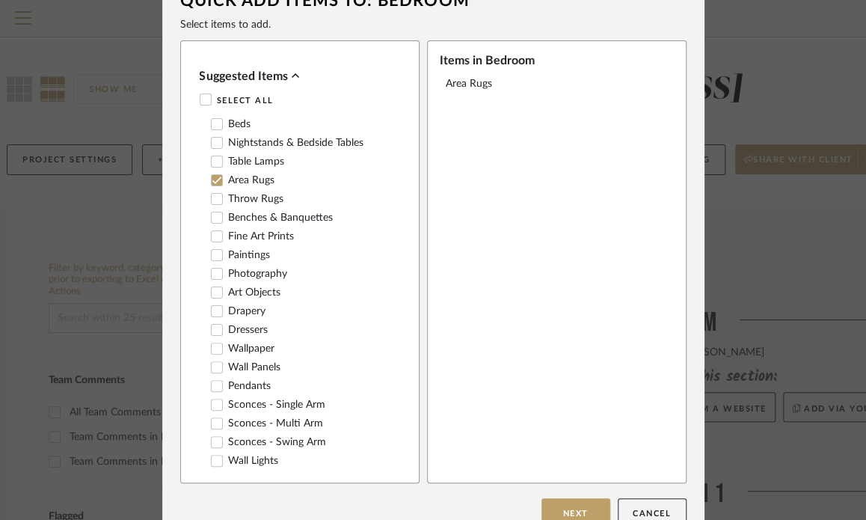
scroll to position [55, 0]
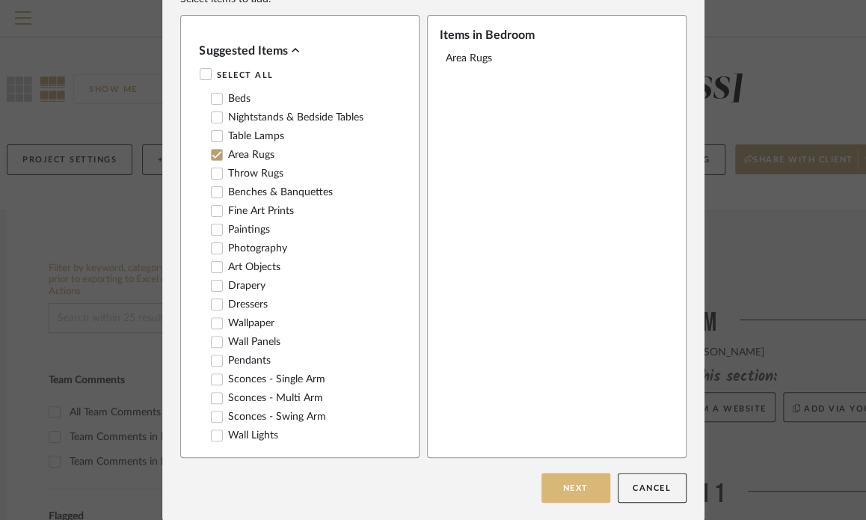
click at [590, 488] on button "Next" at bounding box center [576, 488] width 69 height 30
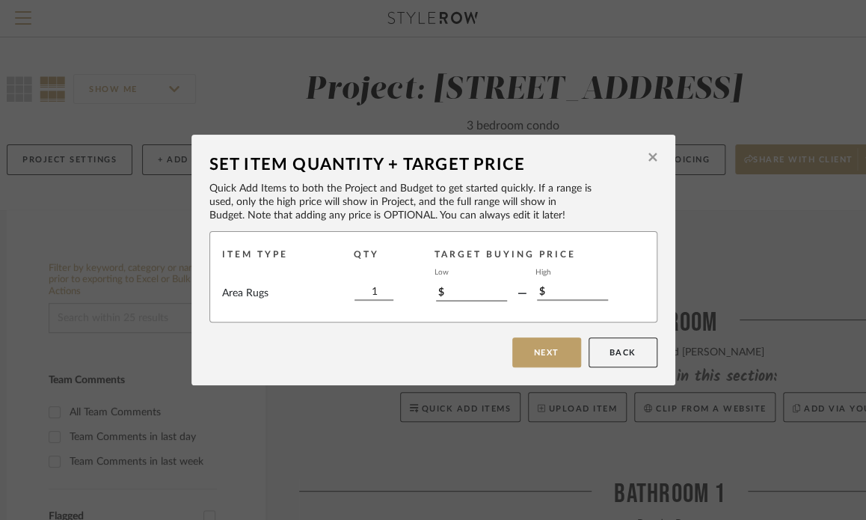
click at [650, 156] on icon at bounding box center [653, 156] width 8 height 13
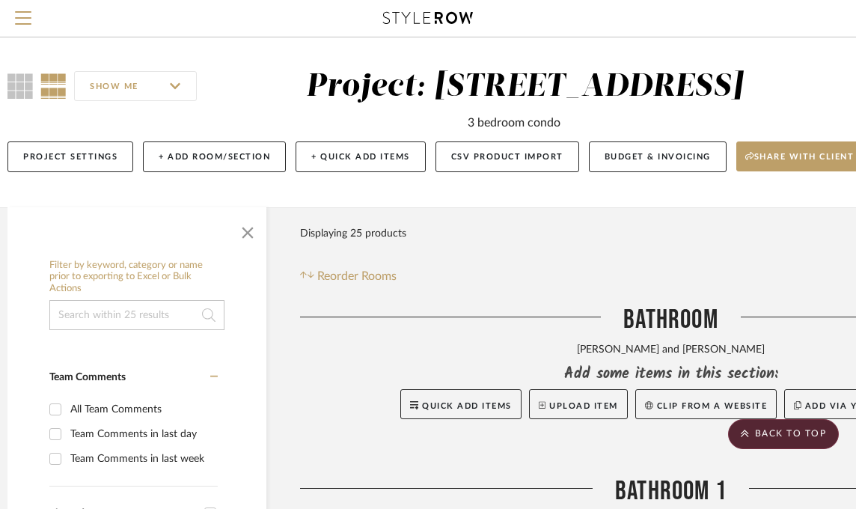
scroll to position [0, 15]
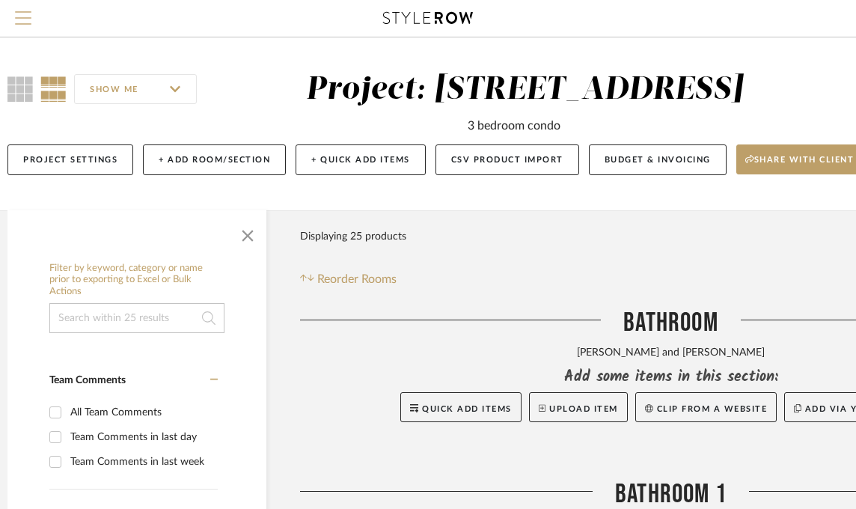
click at [30, 16] on span "Menu" at bounding box center [23, 22] width 16 height 22
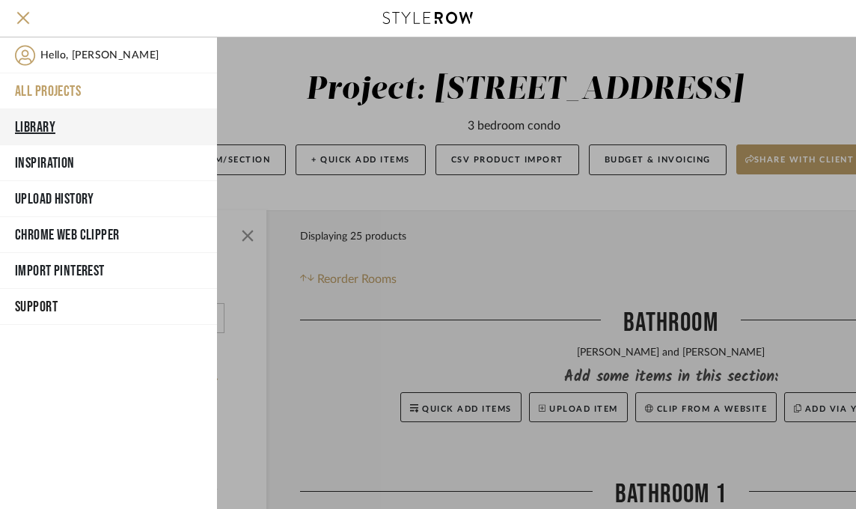
click at [51, 131] on button "Library" at bounding box center [108, 127] width 217 height 36
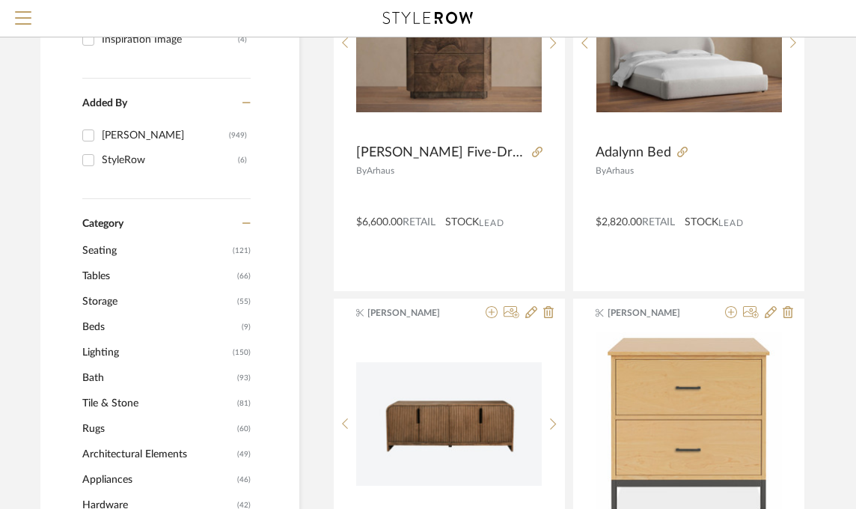
scroll to position [374, 15]
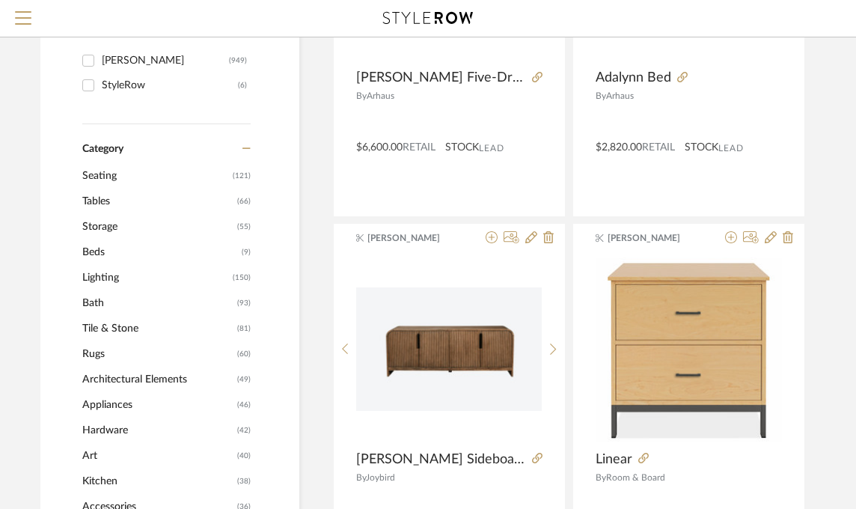
click at [90, 349] on span "Rugs" at bounding box center [157, 353] width 151 height 25
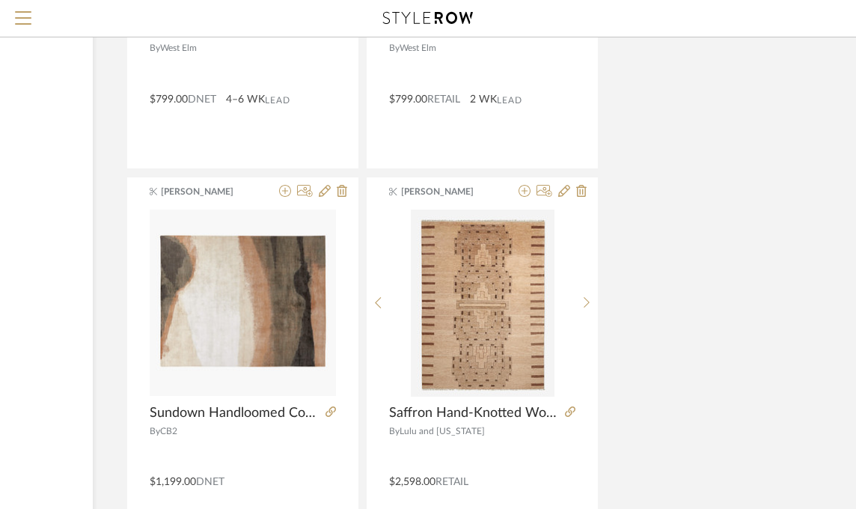
scroll to position [2865, 221]
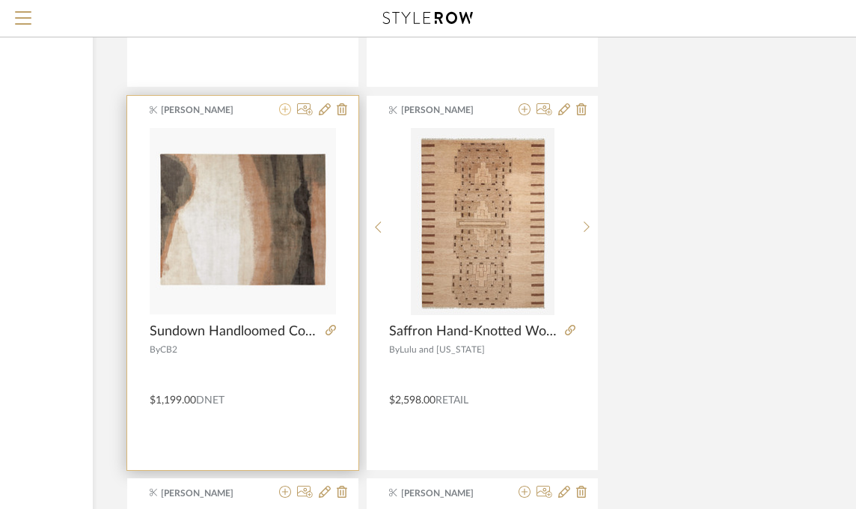
click at [284, 110] on icon at bounding box center [285, 109] width 12 height 12
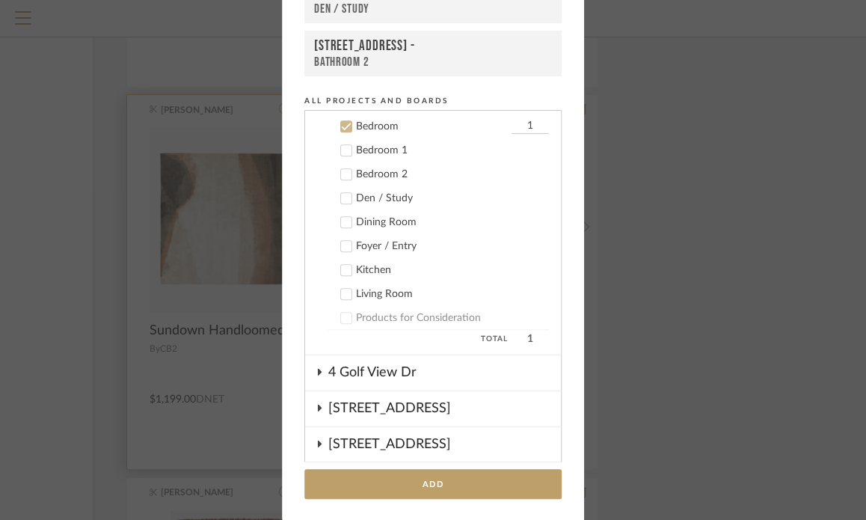
scroll to position [405, 0]
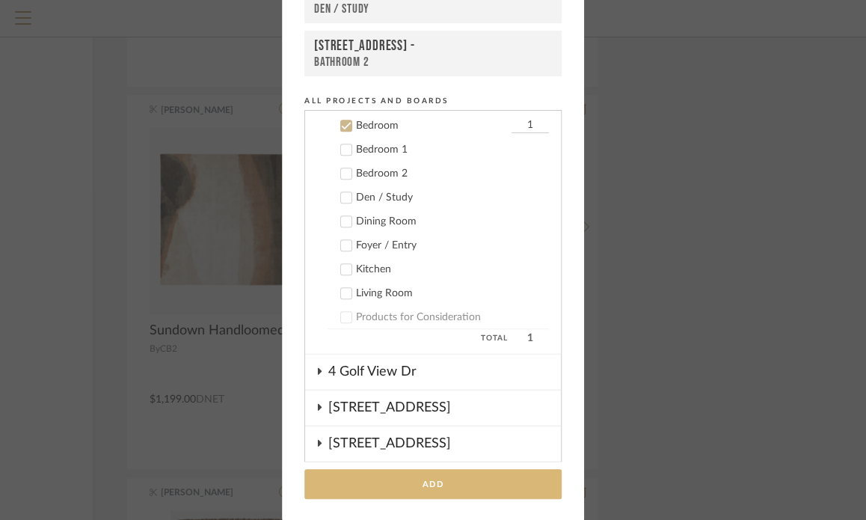
click at [434, 480] on button "Add" at bounding box center [432, 484] width 257 height 31
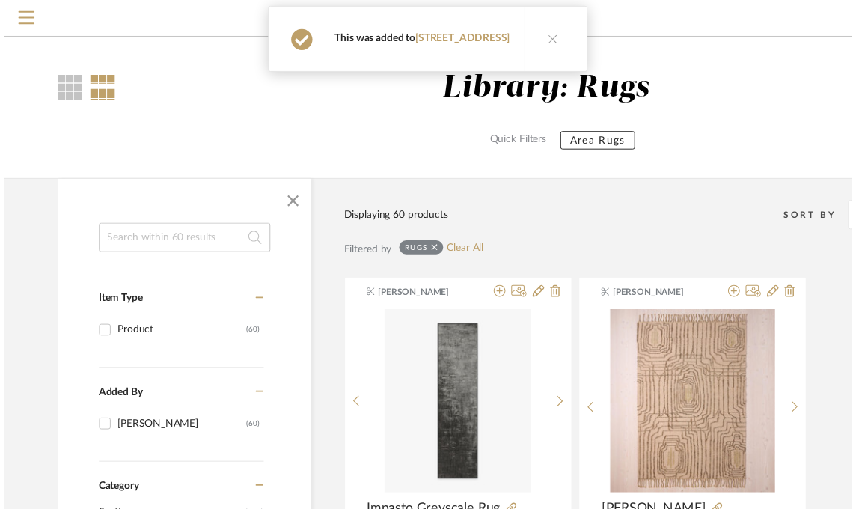
scroll to position [2865, 221]
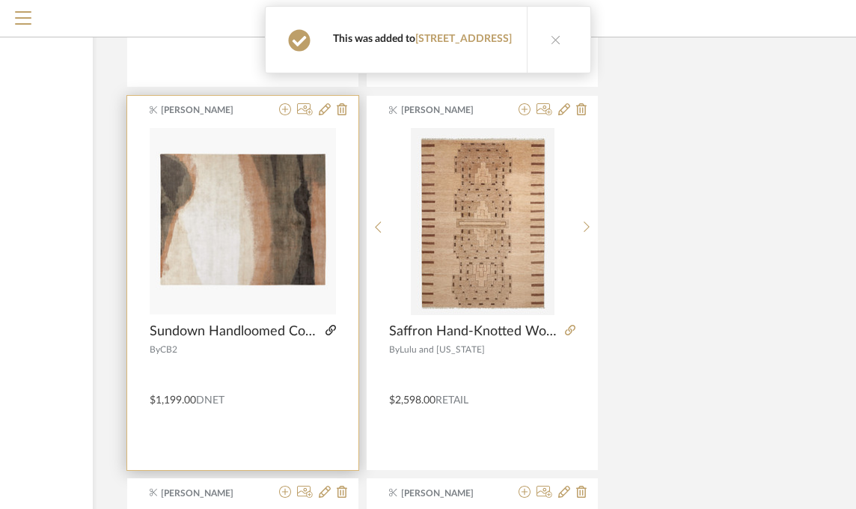
click at [329, 325] on icon at bounding box center [330, 330] width 10 height 10
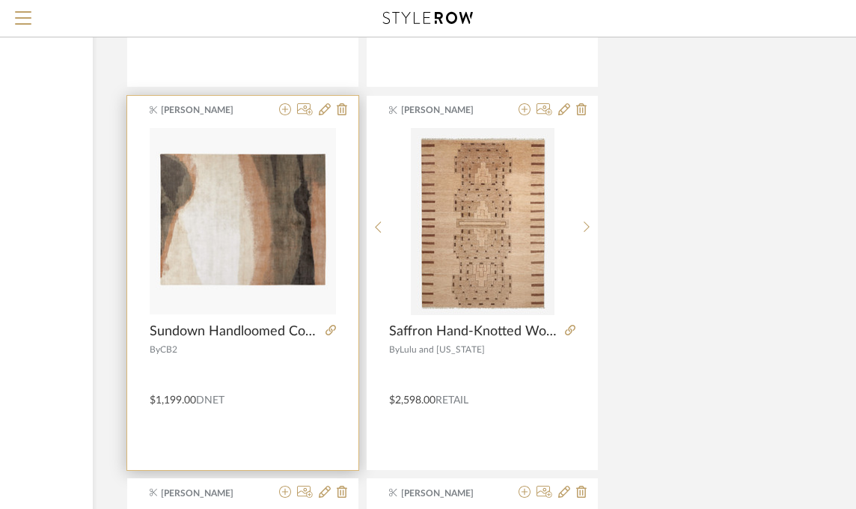
click at [215, 400] on span "DNET" at bounding box center [210, 400] width 28 height 10
click at [322, 104] on icon at bounding box center [325, 109] width 12 height 12
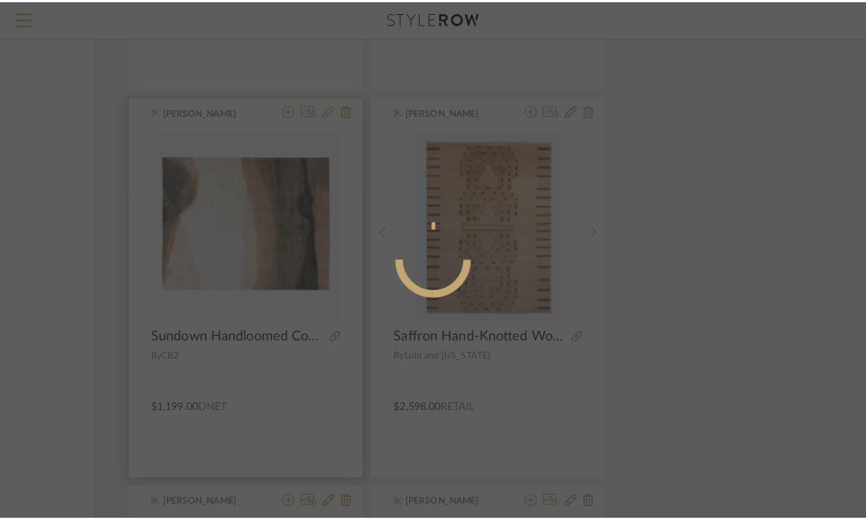
scroll to position [0, 0]
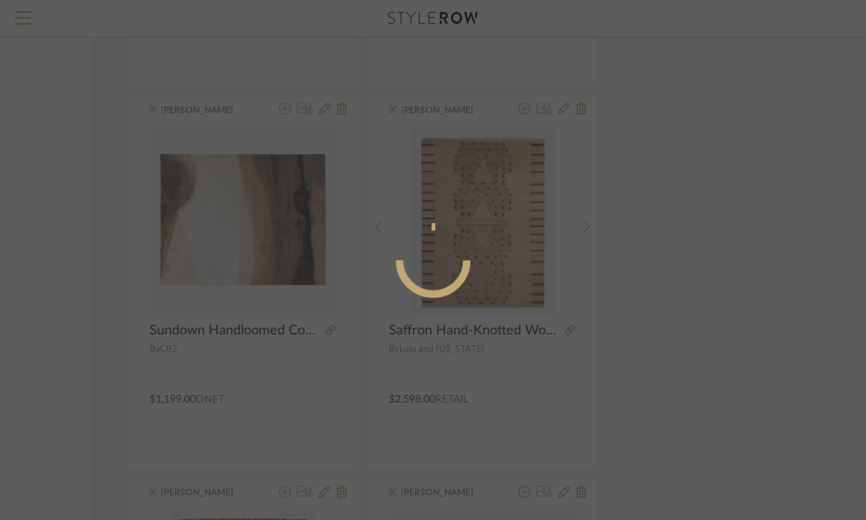
radio input "true"
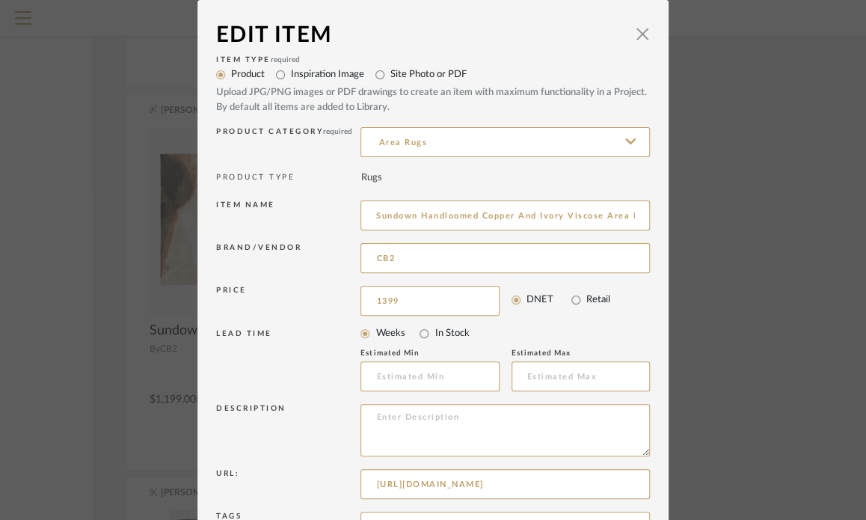
type input "$1,399.00"
click at [512, 331] on mat-radio-group "Weeks In Stock" at bounding box center [506, 333] width 290 height 21
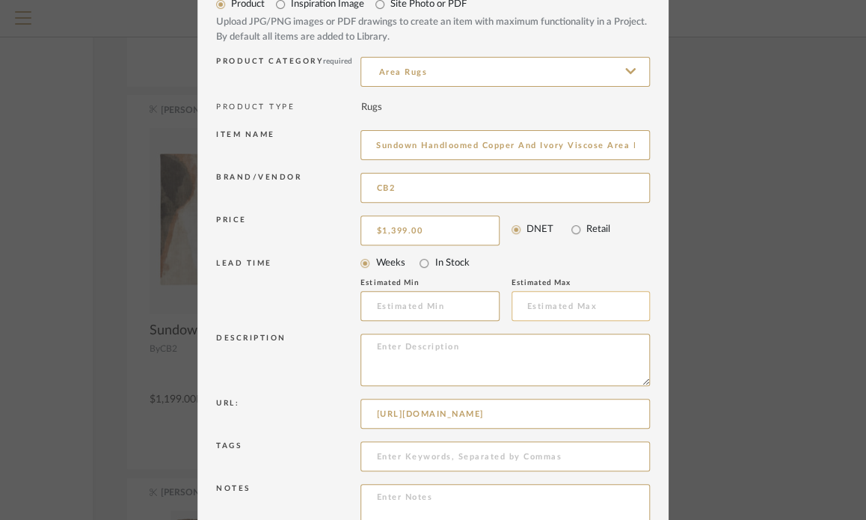
scroll to position [161, 0]
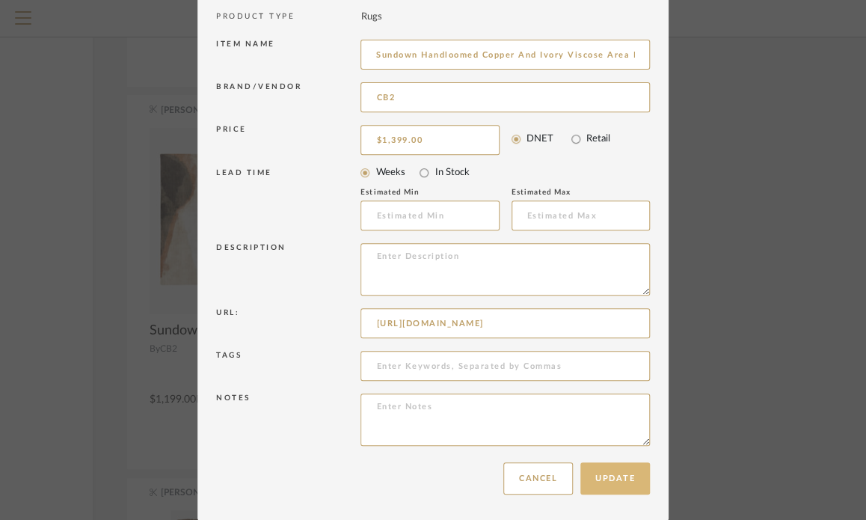
click at [614, 470] on button "Update" at bounding box center [616, 478] width 70 height 32
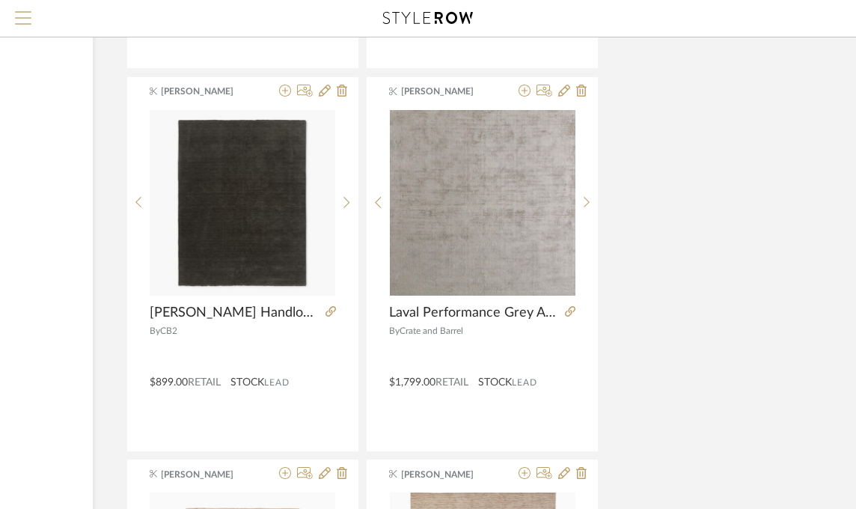
scroll to position [2117, 221]
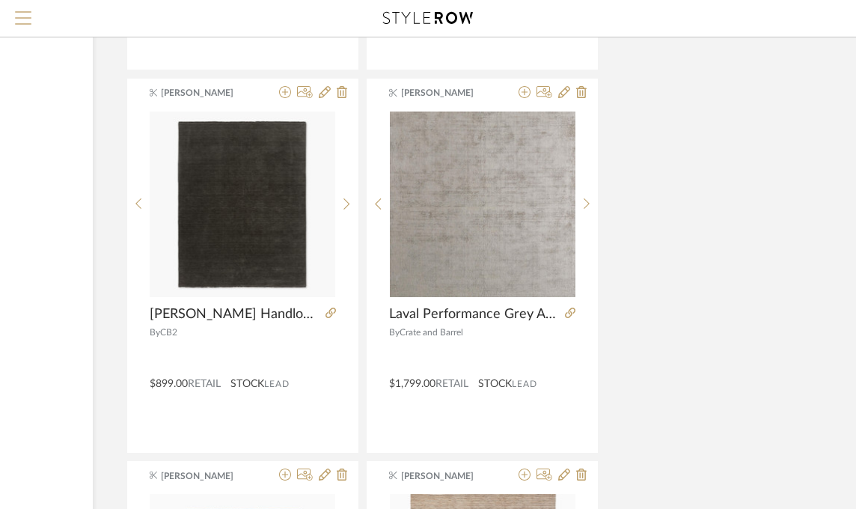
click at [13, 10] on button "Menu" at bounding box center [23, 18] width 46 height 37
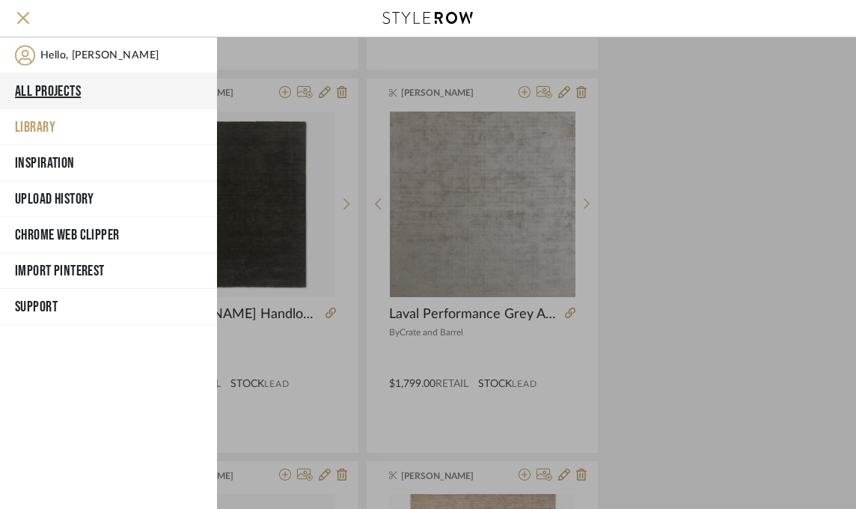
click at [47, 89] on button "All Projects" at bounding box center [108, 91] width 217 height 36
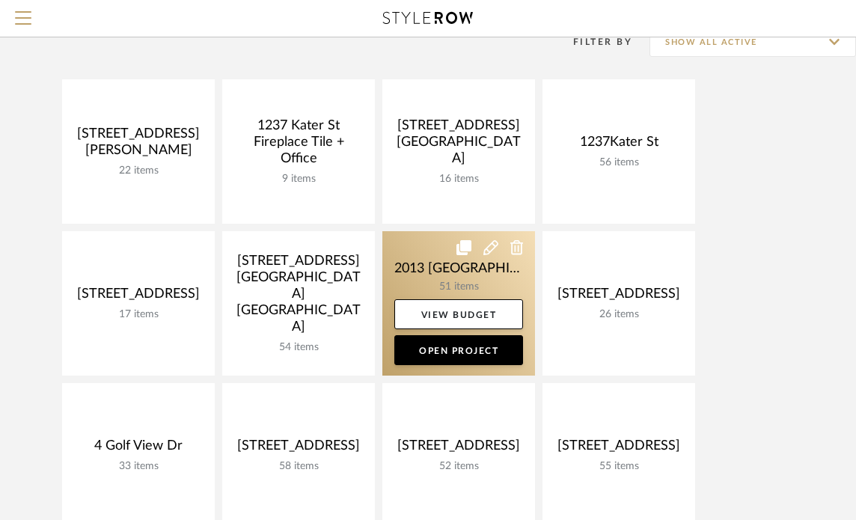
scroll to position [158, 0]
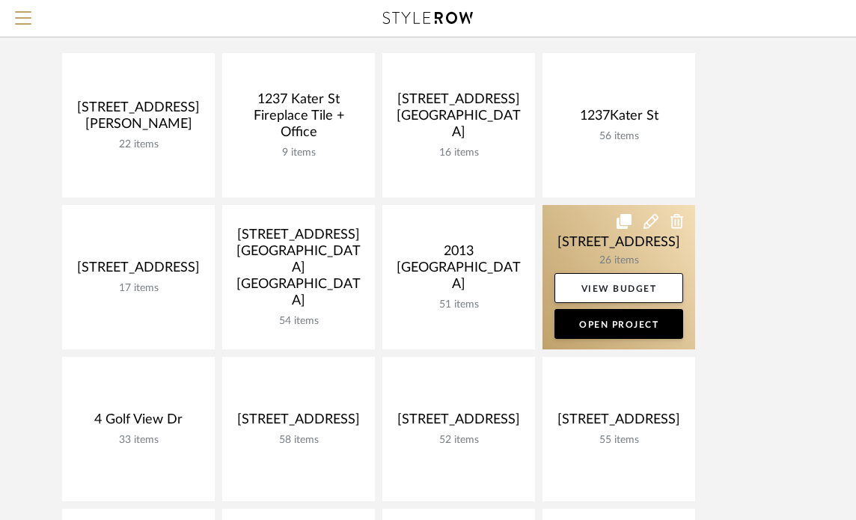
click at [603, 246] on link at bounding box center [618, 277] width 153 height 144
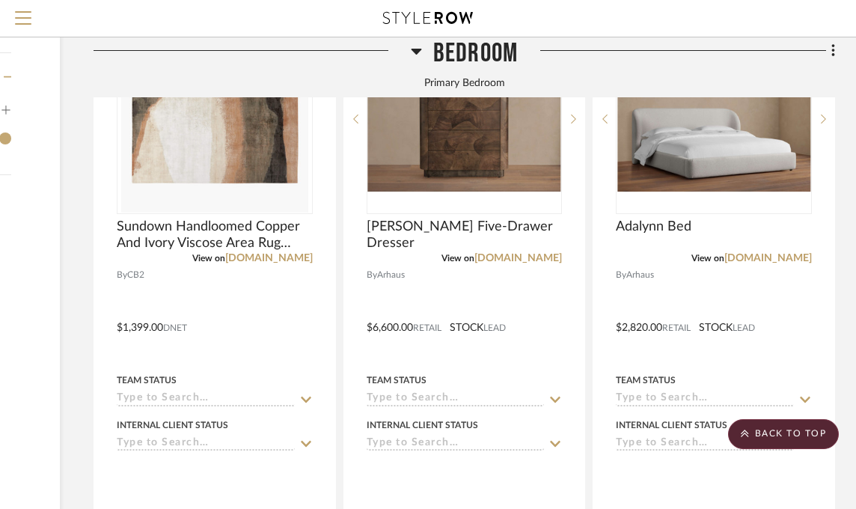
scroll to position [1496, 221]
